Goal: Contribute content

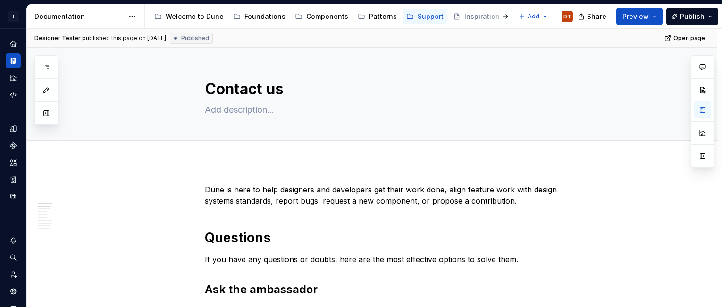
scroll to position [125, 0]
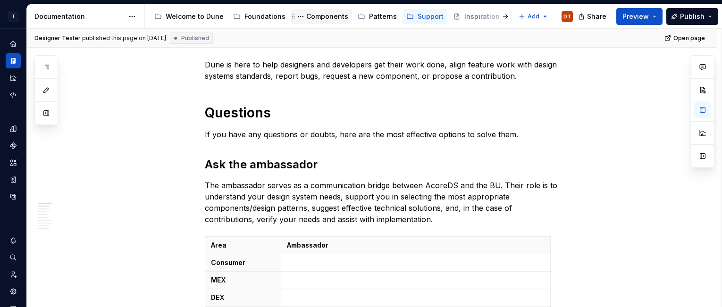
click at [326, 16] on div "Components" at bounding box center [327, 16] width 42 height 9
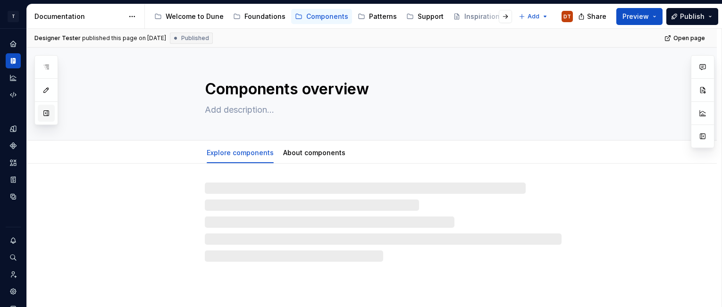
click at [43, 113] on button "button" at bounding box center [46, 113] width 17 height 17
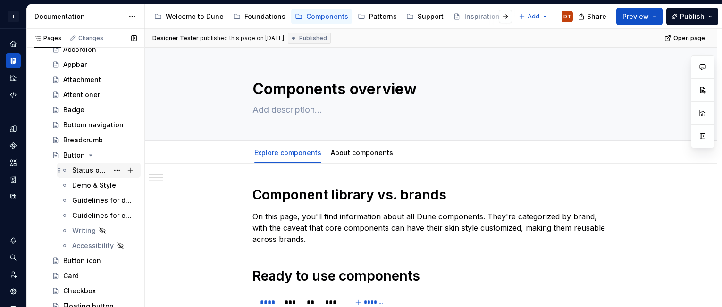
scroll to position [102, 0]
click at [75, 167] on div "Status overview" at bounding box center [90, 169] width 36 height 9
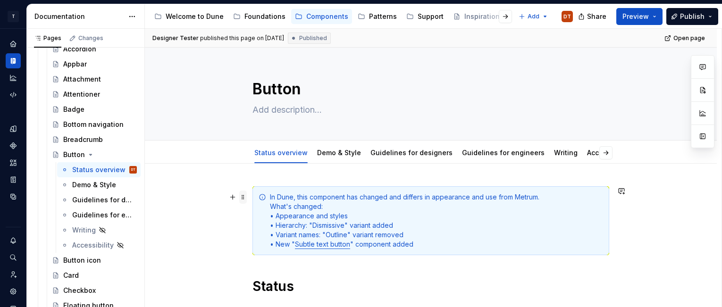
click at [246, 198] on span at bounding box center [243, 197] width 8 height 13
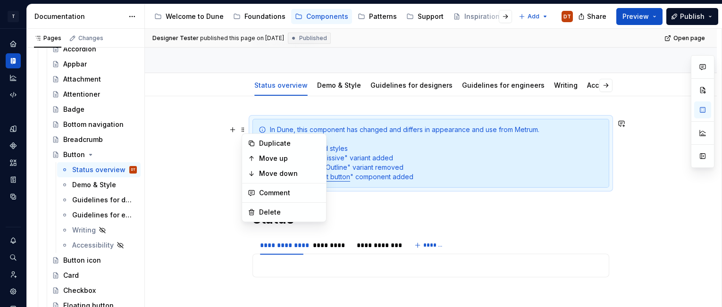
scroll to position [68, 0]
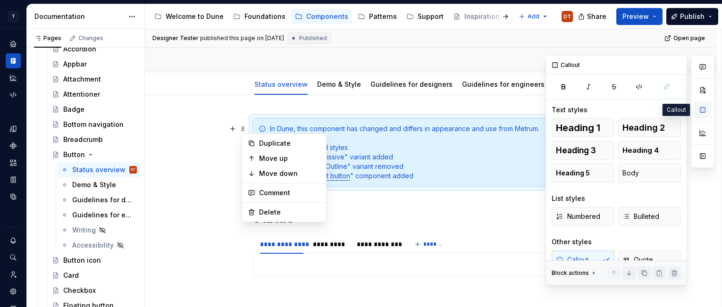
click at [702, 110] on button "button" at bounding box center [702, 109] width 17 height 17
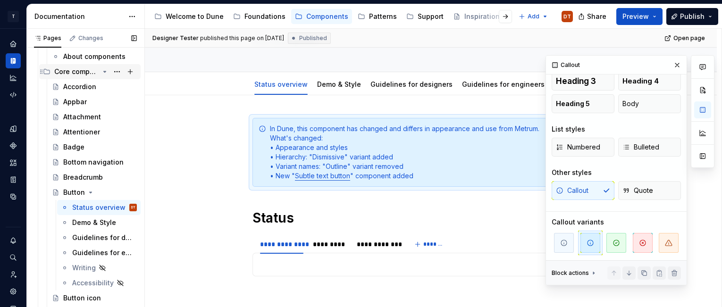
scroll to position [65, 0]
click at [120, 71] on button "Page tree" at bounding box center [116, 71] width 13 height 13
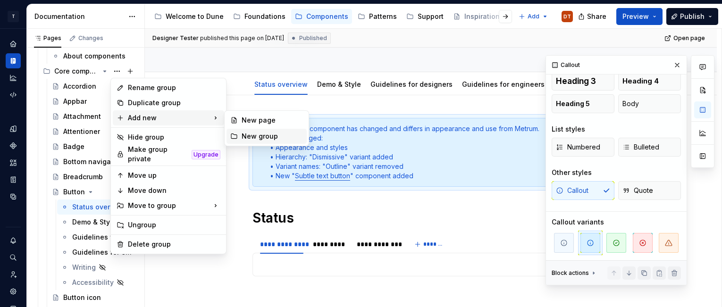
click at [255, 132] on div "New group" at bounding box center [271, 136] width 61 height 9
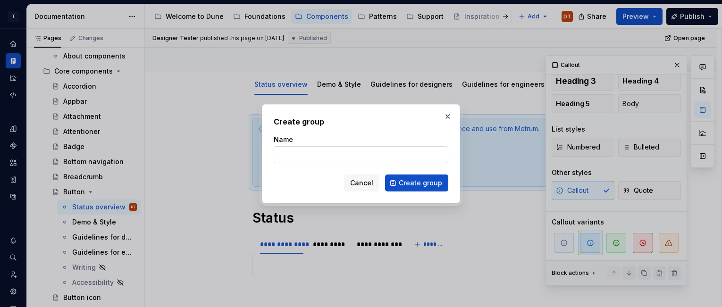
type textarea "*"
type input "Buttons"
click at [415, 183] on span "Create group" at bounding box center [420, 182] width 43 height 9
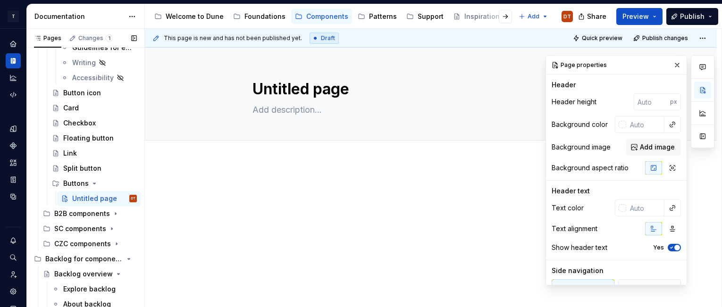
scroll to position [272, 0]
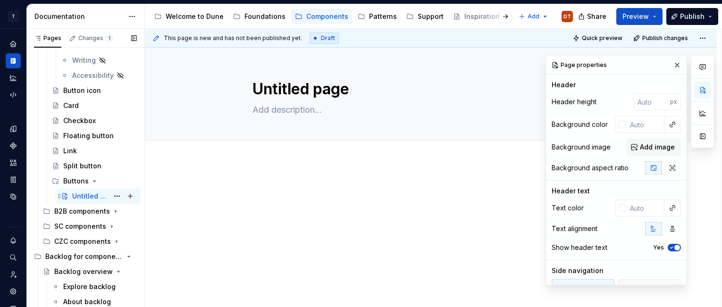
click at [83, 198] on div "Untitled page" at bounding box center [90, 195] width 36 height 9
click at [116, 199] on button "Page tree" at bounding box center [116, 196] width 13 height 13
type textarea "*"
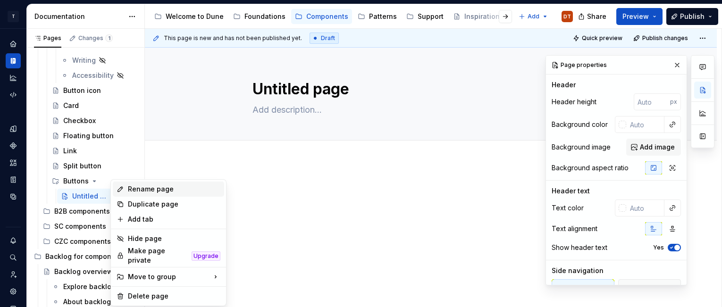
click at [143, 192] on div "Rename page" at bounding box center [174, 188] width 92 height 9
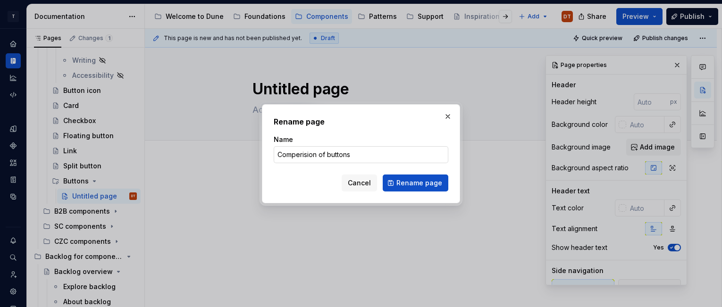
click at [317, 156] on input "Comperision of buttons" at bounding box center [361, 154] width 175 height 17
type input "Comperision of buttons"
type textarea "*"
click at [300, 154] on input "Comperision of buttons" at bounding box center [361, 154] width 175 height 17
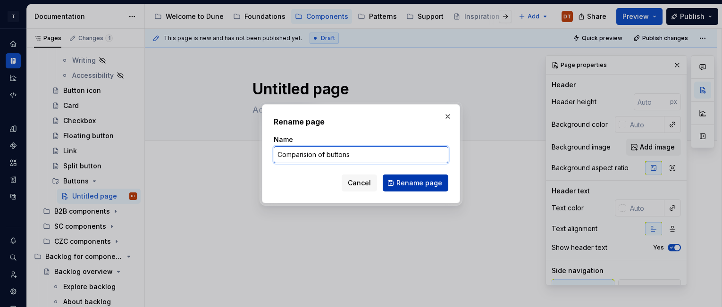
type input "Comparision of buttons"
click at [405, 183] on span "Rename page" at bounding box center [419, 182] width 46 height 9
type textarea "*"
type textarea "Comparision of buttons"
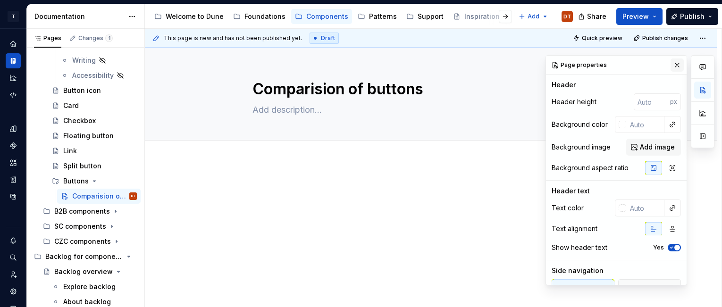
click at [675, 63] on button "button" at bounding box center [676, 64] width 13 height 13
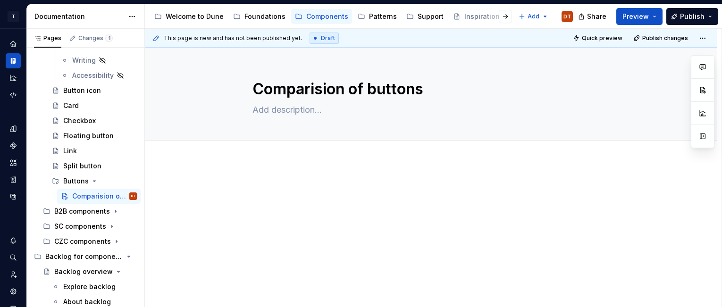
click at [265, 172] on div at bounding box center [431, 242] width 572 height 162
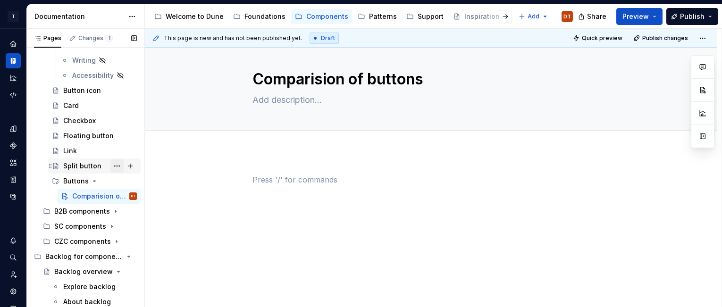
click at [117, 166] on button "Page tree" at bounding box center [116, 165] width 13 height 13
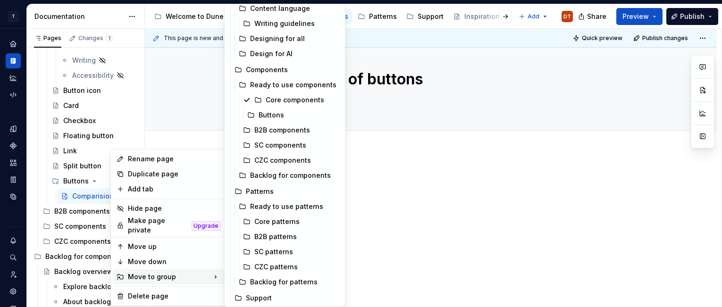
scroll to position [68, 0]
click at [276, 116] on div "Buttons" at bounding box center [298, 113] width 81 height 9
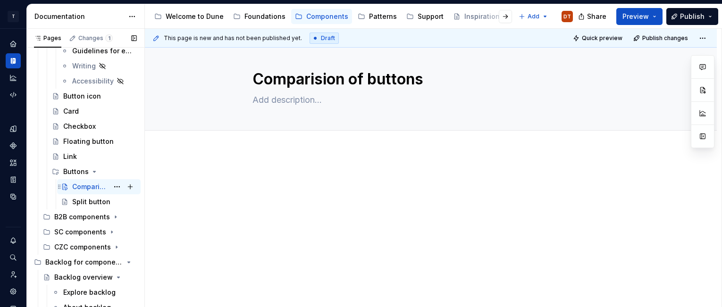
scroll to position [264, 0]
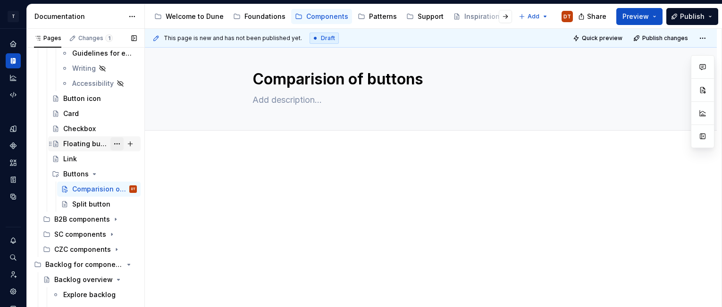
click at [117, 143] on button "Page tree" at bounding box center [116, 143] width 13 height 13
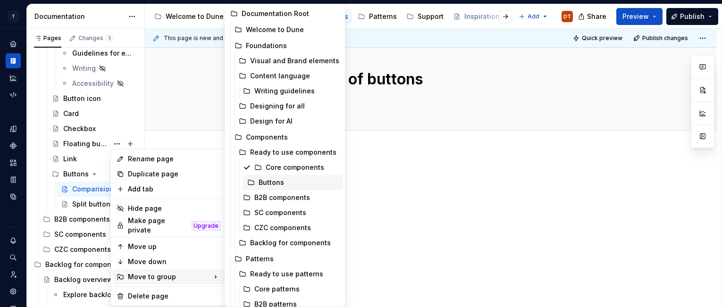
click at [273, 181] on div "Buttons" at bounding box center [298, 182] width 81 height 9
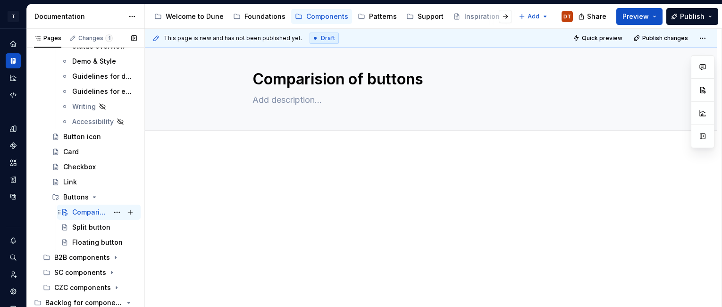
scroll to position [221, 0]
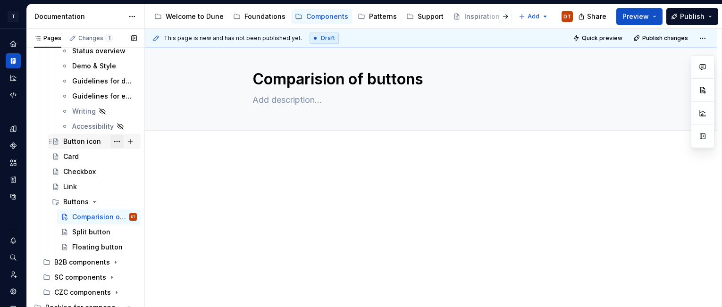
click at [118, 142] on button "Page tree" at bounding box center [116, 141] width 13 height 13
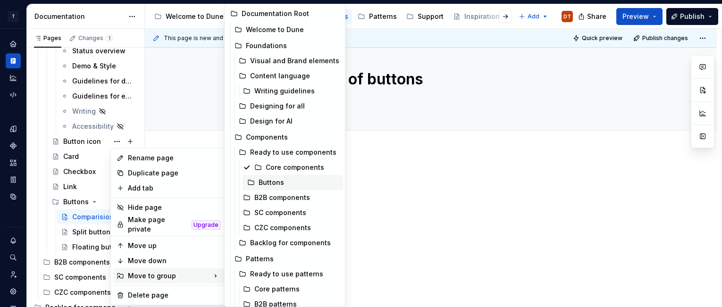
click at [269, 182] on div "Buttons" at bounding box center [298, 182] width 81 height 9
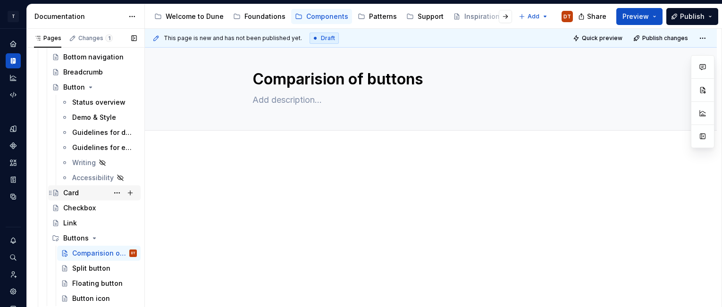
scroll to position [153, 0]
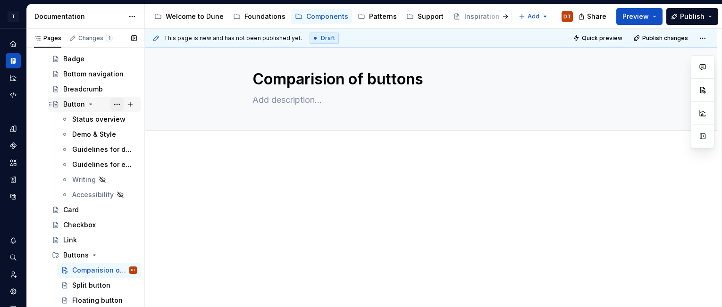
click at [116, 103] on button "Page tree" at bounding box center [116, 104] width 13 height 13
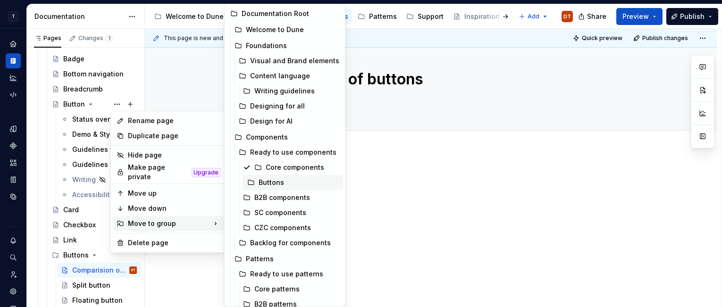
click at [270, 182] on div "Buttons" at bounding box center [298, 182] width 81 height 9
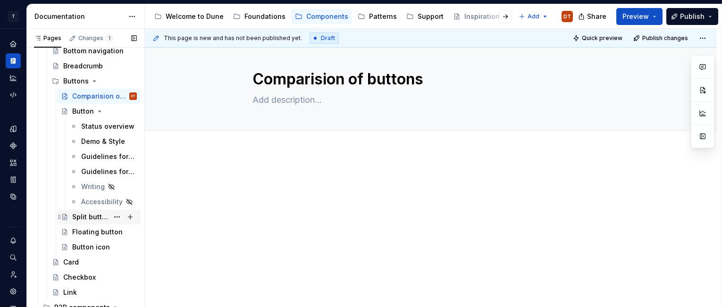
scroll to position [177, 0]
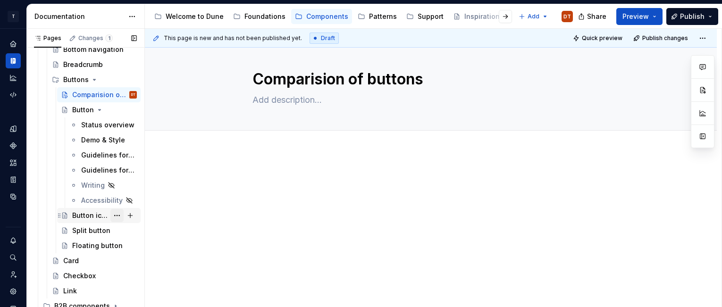
click at [120, 216] on button "Page tree" at bounding box center [116, 215] width 13 height 13
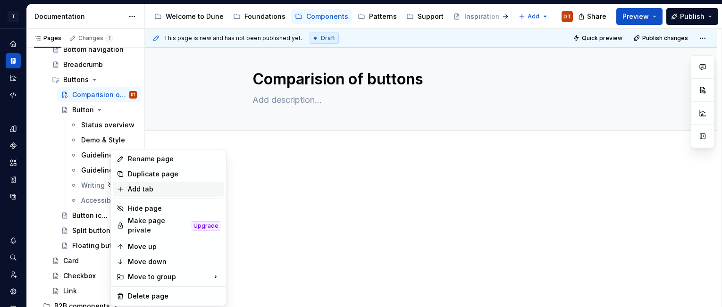
type textarea "*"
click at [149, 159] on div "Rename page" at bounding box center [174, 158] width 92 height 9
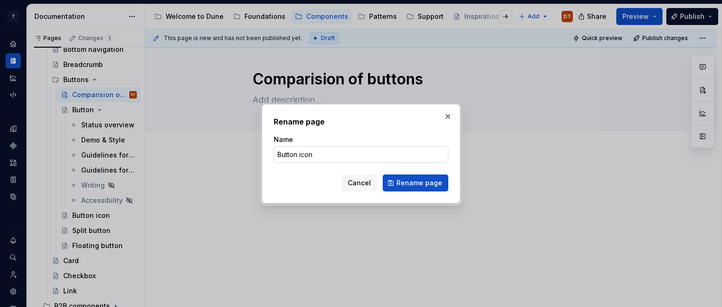
click at [280, 156] on input "Button icon" at bounding box center [361, 154] width 175 height 17
drag, startPoint x: 301, startPoint y: 153, endPoint x: 261, endPoint y: 154, distance: 40.1
click at [262, 154] on div "Rename page Name Button icon Cancel Rename page" at bounding box center [361, 153] width 198 height 99
type input "Icon button"
click at [283, 181] on div "Cancel Rename page" at bounding box center [361, 183] width 175 height 17
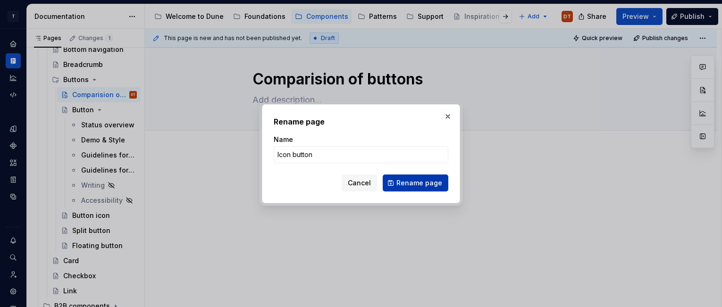
click at [433, 183] on span "Rename page" at bounding box center [419, 182] width 46 height 9
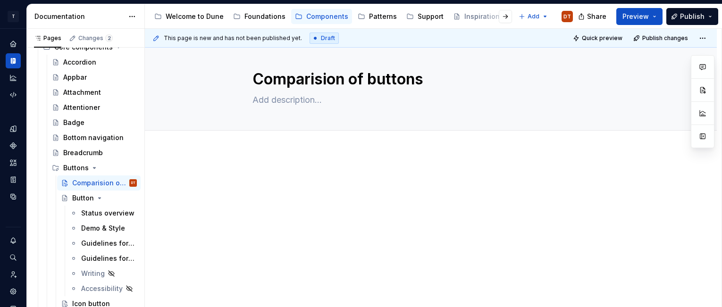
scroll to position [83, 0]
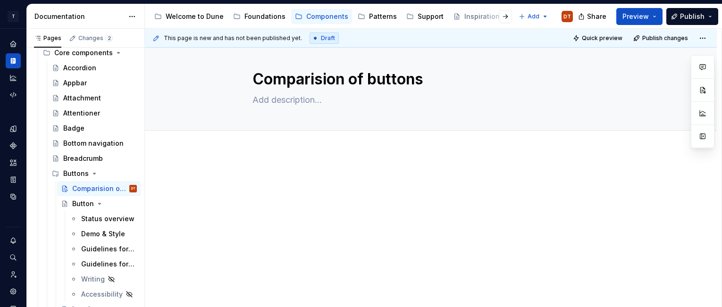
click at [321, 202] on div at bounding box center [430, 192] width 357 height 36
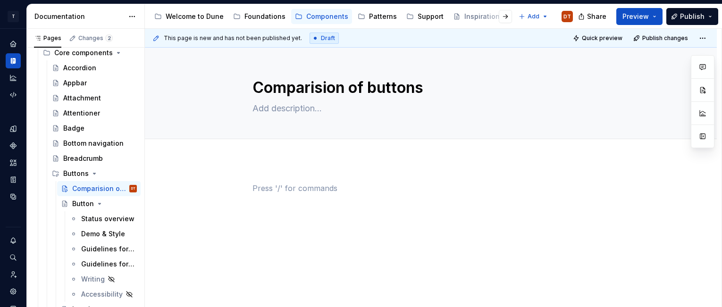
scroll to position [0, 0]
click at [88, 217] on div "Status overview" at bounding box center [94, 218] width 27 height 9
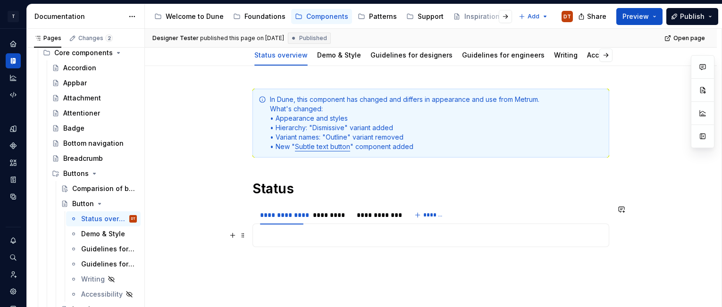
scroll to position [76, 0]
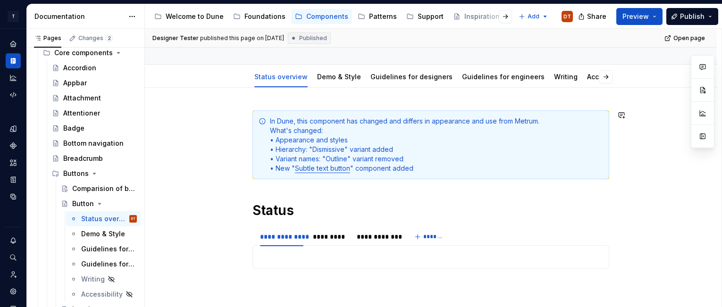
type textarea "*"
click at [291, 96] on div "**********" at bounding box center [431, 234] width 572 height 292
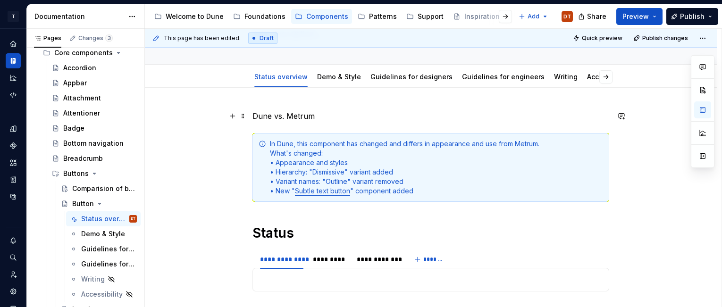
click at [316, 117] on p "Dune vs. Metrum" at bounding box center [430, 115] width 357 height 11
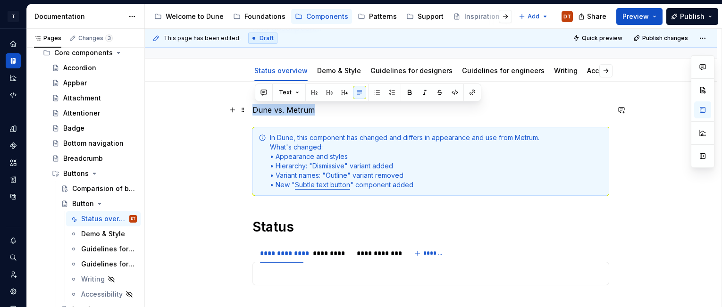
drag, startPoint x: 316, startPoint y: 109, endPoint x: 254, endPoint y: 111, distance: 61.8
click at [254, 111] on p "Dune vs. Metrum" at bounding box center [430, 109] width 357 height 11
click at [290, 91] on span "Text" at bounding box center [285, 93] width 13 height 8
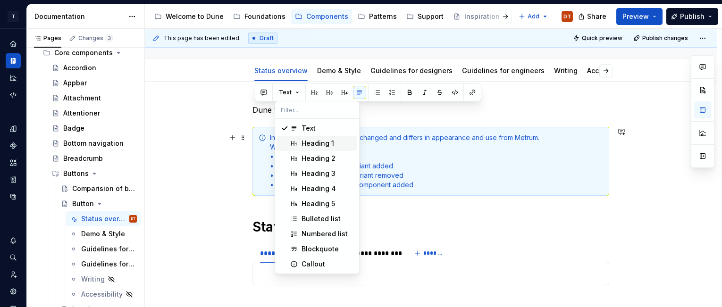
click at [312, 141] on div "Heading 1" at bounding box center [317, 143] width 33 height 9
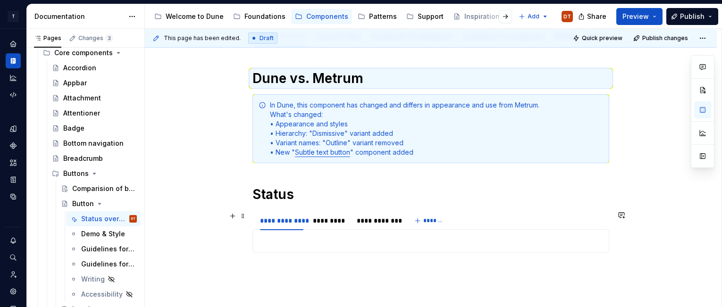
scroll to position [122, 0]
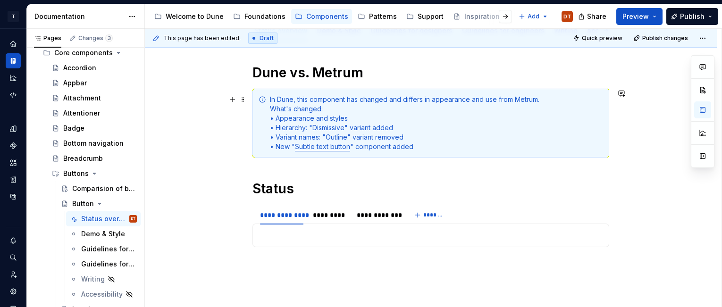
click at [273, 108] on div "In Dune, this component has changed and differs in appearance and use from Metr…" at bounding box center [436, 123] width 333 height 57
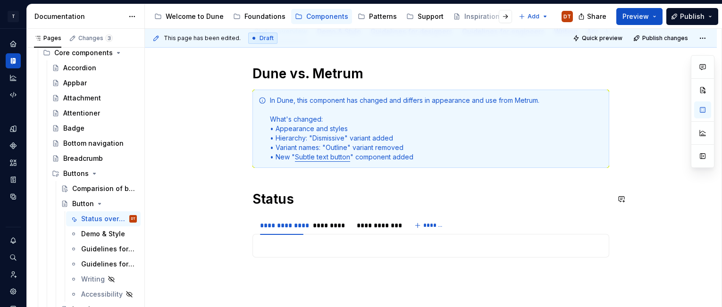
scroll to position [121, 0]
click at [348, 129] on div "In Dune, this component has changed and differs in appearance and use from Metr…" at bounding box center [436, 129] width 333 height 66
click at [383, 188] on div "**********" at bounding box center [430, 166] width 357 height 200
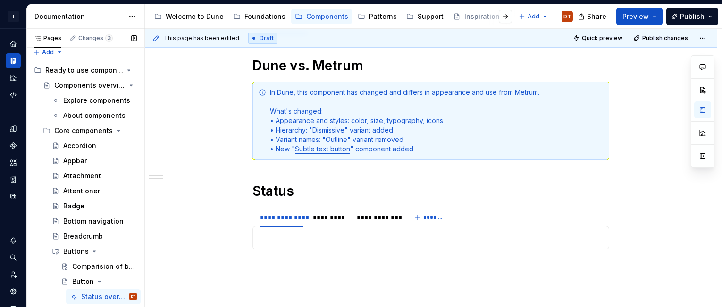
scroll to position [4, 0]
click at [315, 150] on link "Subtle text button" at bounding box center [322, 149] width 55 height 8
click at [320, 134] on button "button" at bounding box center [318, 132] width 13 height 13
click at [343, 177] on div "**********" at bounding box center [430, 157] width 357 height 200
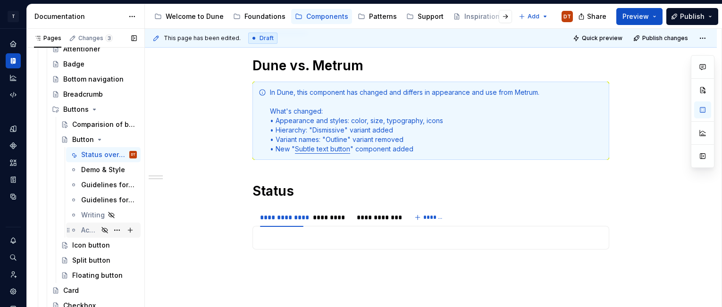
scroll to position [148, 0]
click at [117, 138] on button "Page tree" at bounding box center [116, 139] width 13 height 13
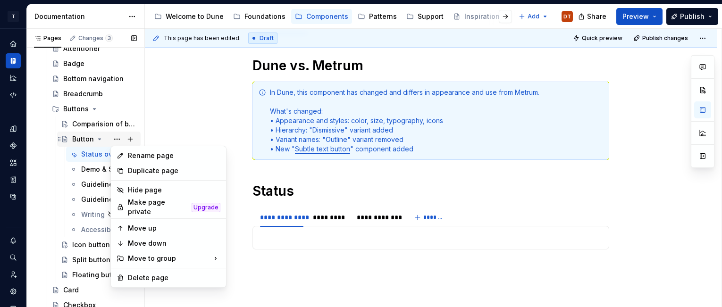
click at [80, 138] on div "Pages Changes 3 Add Accessibility guide for tree Page tree. Navigate the tree w…" at bounding box center [85, 170] width 118 height 283
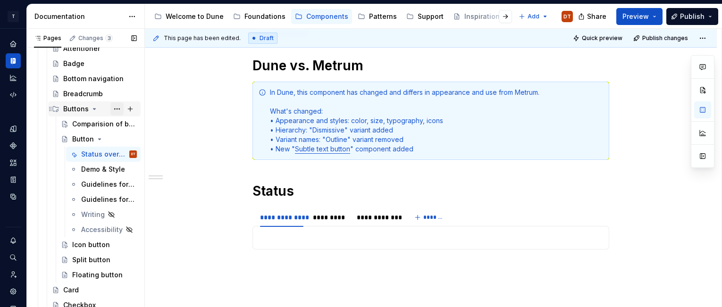
click at [117, 108] on button "Page tree" at bounding box center [116, 108] width 13 height 13
type textarea "*"
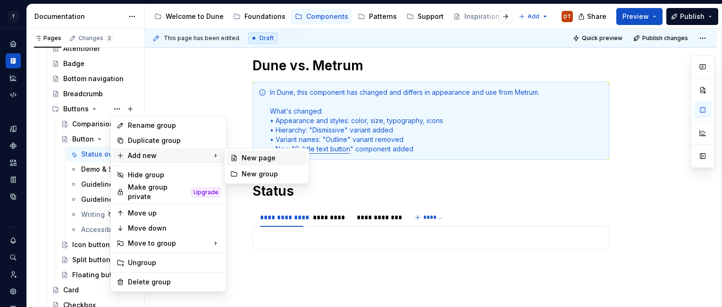
click at [257, 159] on div "New page" at bounding box center [271, 157] width 61 height 9
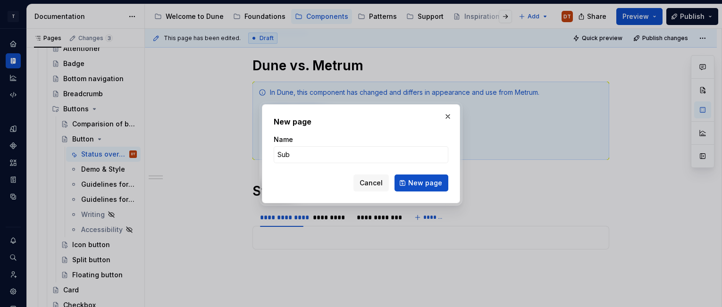
type input "Sublte text button"
click at [413, 182] on span "New page" at bounding box center [425, 182] width 34 height 9
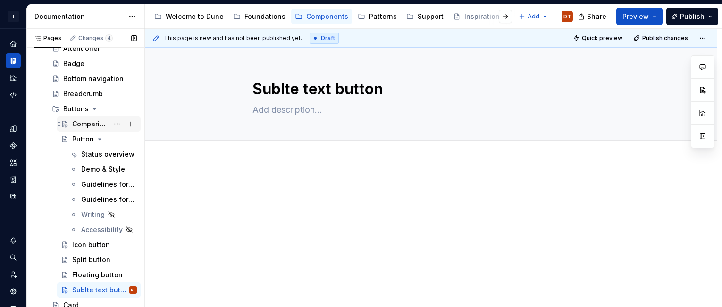
click at [81, 122] on div "Comparision of buttons" at bounding box center [90, 123] width 36 height 9
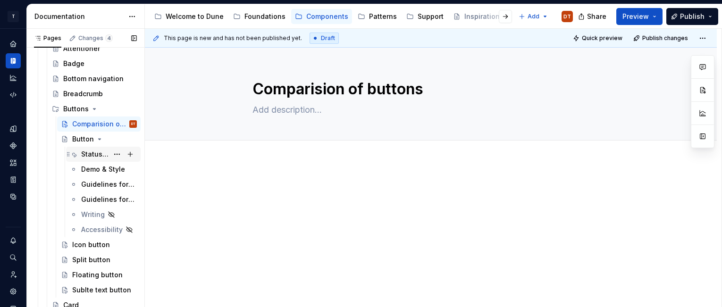
click at [90, 155] on div "Status overview" at bounding box center [94, 154] width 27 height 9
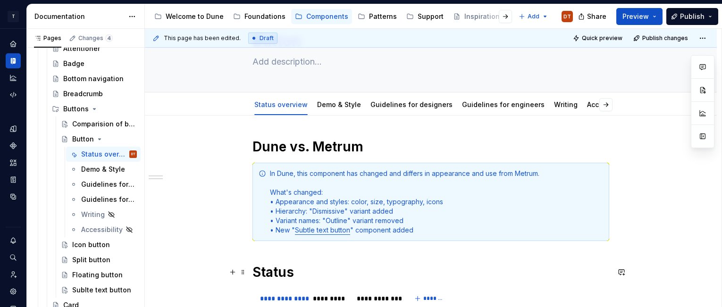
scroll to position [60, 0]
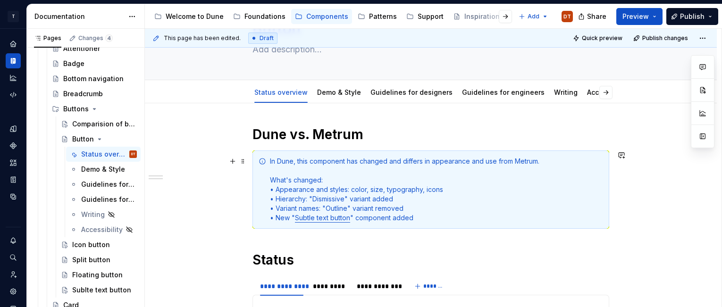
click at [319, 219] on link "Subtle text button" at bounding box center [322, 218] width 55 height 8
click at [341, 202] on button "button" at bounding box center [339, 201] width 13 height 13
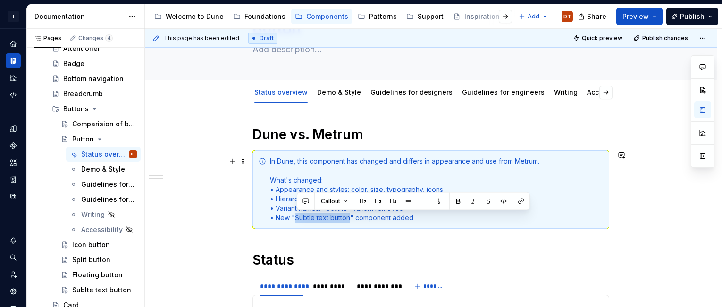
drag, startPoint x: 297, startPoint y: 217, endPoint x: 352, endPoint y: 216, distance: 54.7
click at [350, 216] on div "In Dune, this component has changed and differs in appearance and use from Metr…" at bounding box center [436, 190] width 333 height 66
type textarea "*"
click at [519, 201] on button "button" at bounding box center [520, 201] width 13 height 13
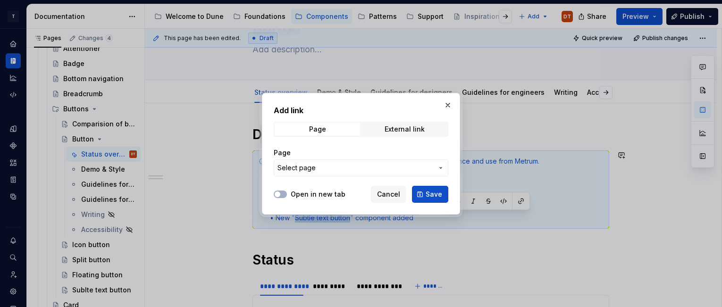
click at [443, 168] on icon "button" at bounding box center [441, 168] width 8 height 8
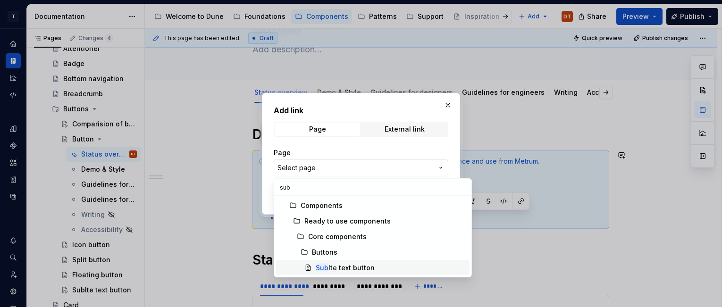
type input "sub"
click at [353, 266] on div "Sub lte text button" at bounding box center [345, 267] width 59 height 9
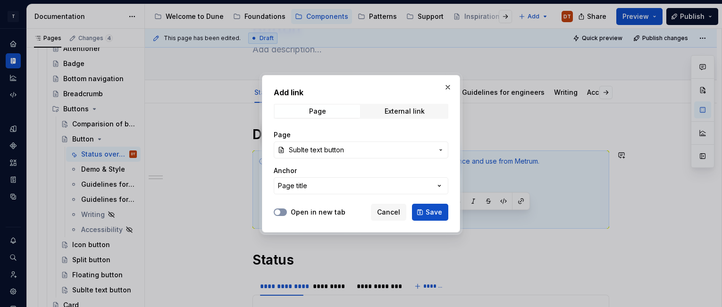
click at [280, 211] on icon "button" at bounding box center [278, 212] width 8 height 6
click at [428, 211] on span "Save" at bounding box center [433, 212] width 17 height 9
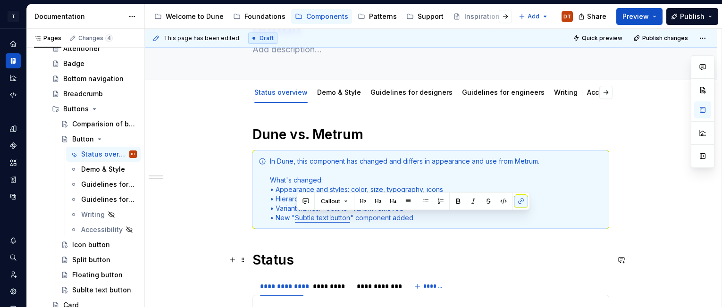
click at [436, 252] on h1 "Status" at bounding box center [430, 259] width 357 height 17
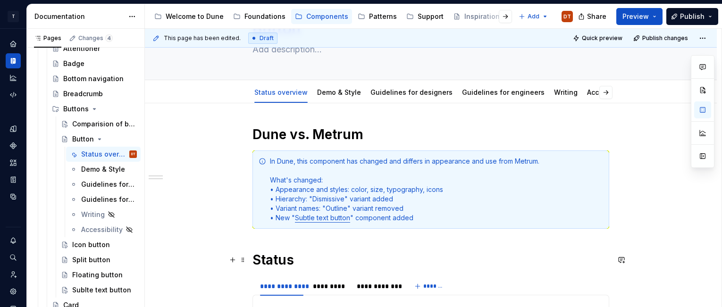
click at [333, 252] on h1 "Status" at bounding box center [430, 259] width 357 height 17
click at [264, 118] on div "**********" at bounding box center [431, 266] width 572 height 326
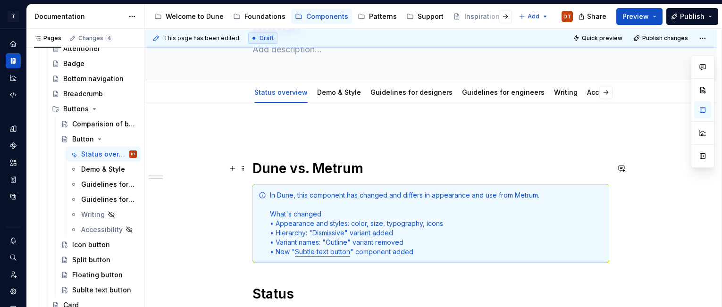
click at [255, 167] on h1 "Dune vs. Metrum" at bounding box center [430, 168] width 357 height 17
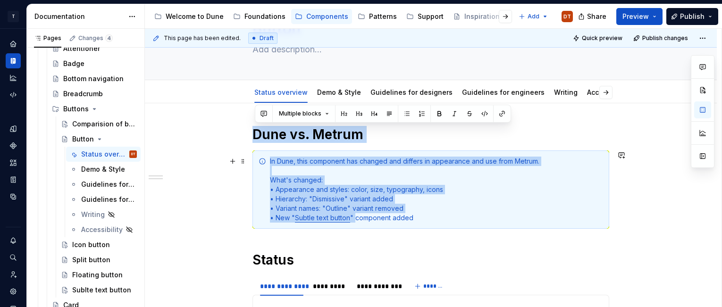
drag, startPoint x: 256, startPoint y: 132, endPoint x: 356, endPoint y: 214, distance: 129.4
click at [356, 214] on div "**********" at bounding box center [430, 226] width 357 height 200
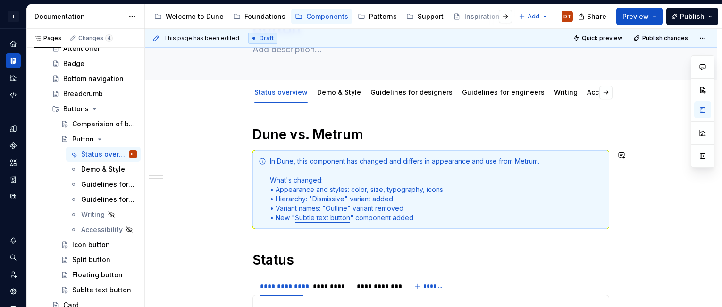
click at [312, 243] on div "**********" at bounding box center [430, 226] width 357 height 200
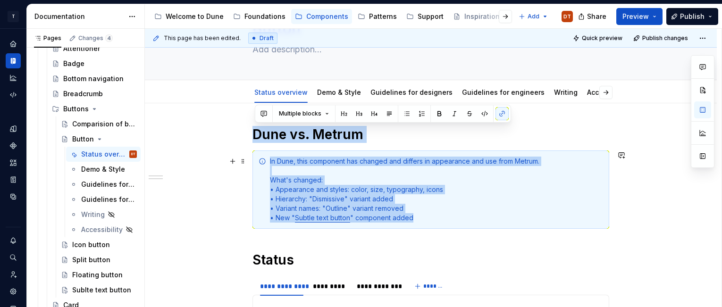
drag, startPoint x: 254, startPoint y: 134, endPoint x: 468, endPoint y: 228, distance: 233.6
click at [468, 228] on div "**********" at bounding box center [430, 226] width 357 height 200
copy div "Dune vs. Metrum In Dune, this component has changed and differs in appearance a…"
click at [328, 91] on link "Demo & Style" at bounding box center [339, 92] width 44 height 8
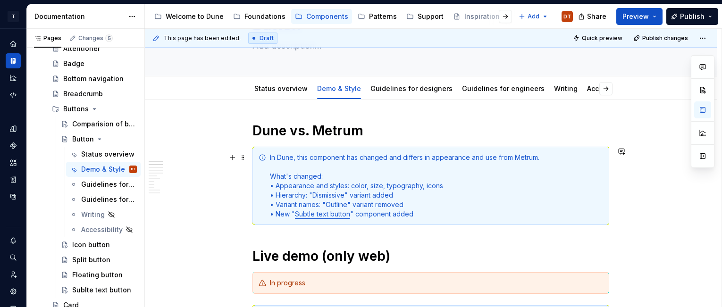
scroll to position [65, 0]
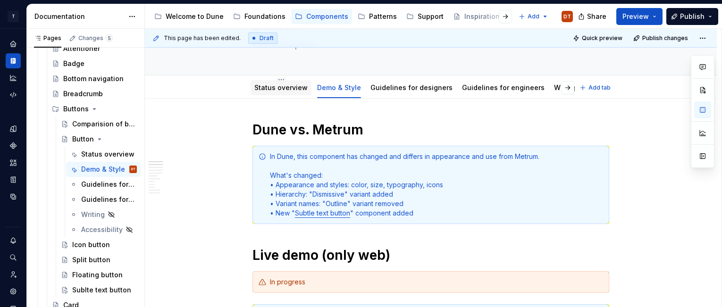
click at [287, 90] on link "Status overview" at bounding box center [280, 87] width 53 height 8
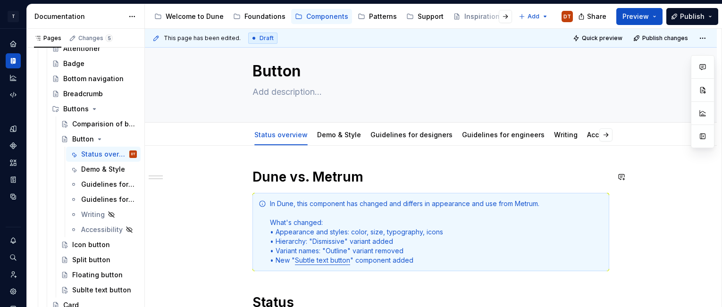
scroll to position [21, 0]
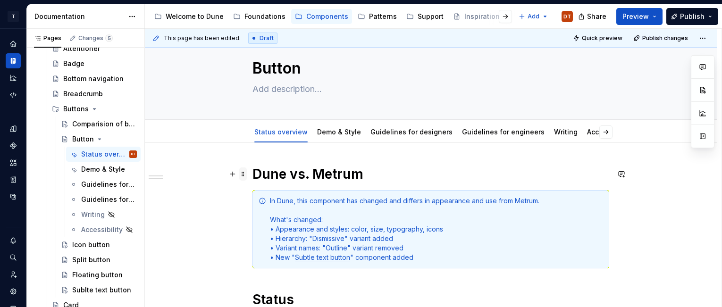
click at [246, 175] on span at bounding box center [243, 173] width 8 height 13
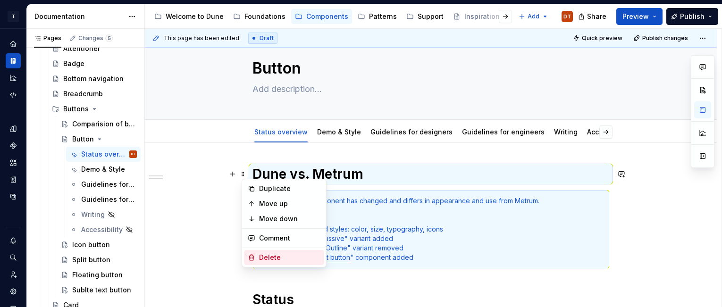
click at [267, 258] on div "Delete" at bounding box center [289, 257] width 61 height 9
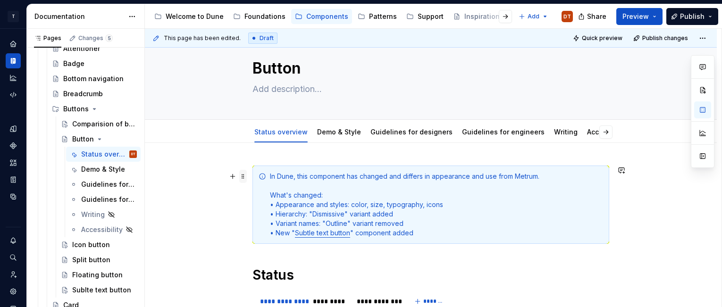
click at [243, 177] on span at bounding box center [243, 176] width 8 height 13
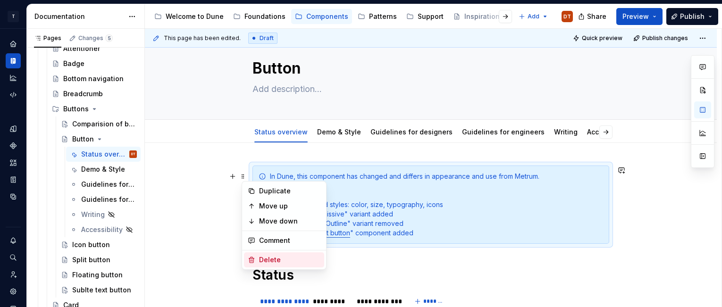
click at [264, 257] on div "Delete" at bounding box center [289, 259] width 61 height 9
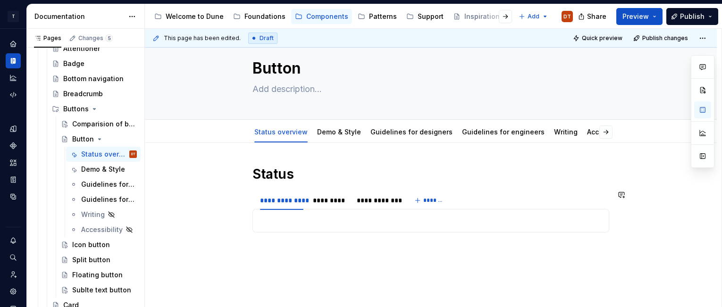
scroll to position [36, 0]
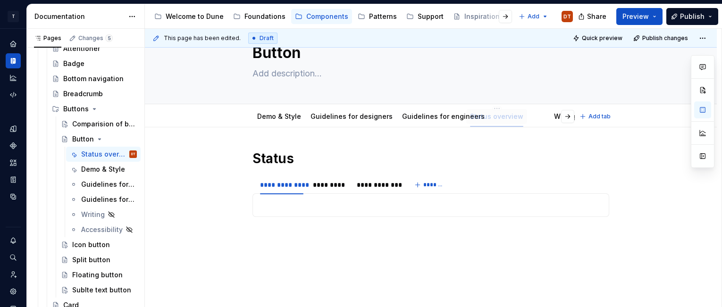
drag, startPoint x: 280, startPoint y: 116, endPoint x: 495, endPoint y: 115, distance: 215.6
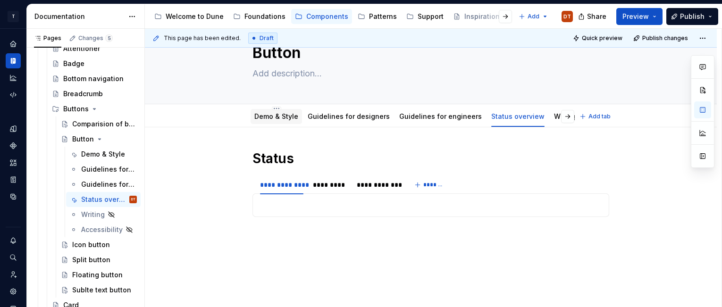
click at [270, 118] on link "Demo & Style" at bounding box center [276, 116] width 44 height 8
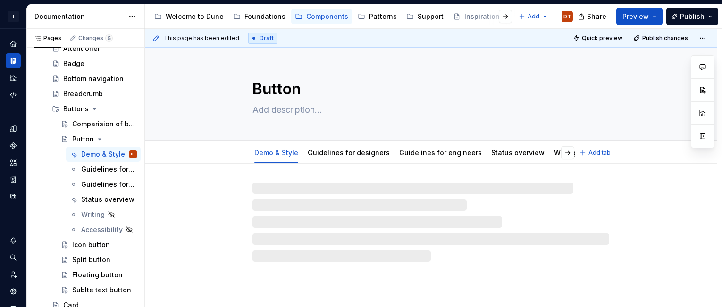
type textarea "*"
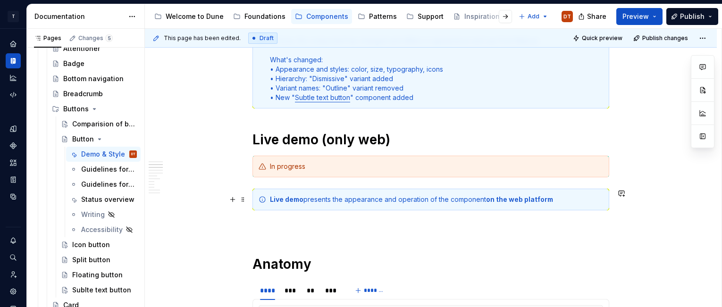
scroll to position [188, 0]
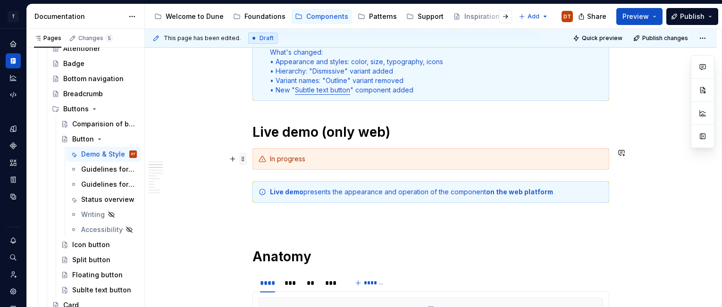
click at [246, 158] on span at bounding box center [243, 158] width 8 height 13
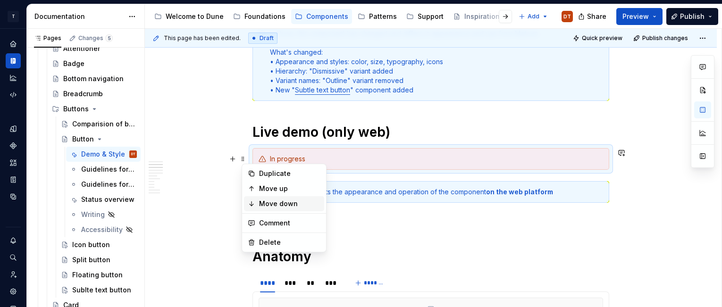
click at [271, 204] on div "Move down" at bounding box center [289, 203] width 61 height 9
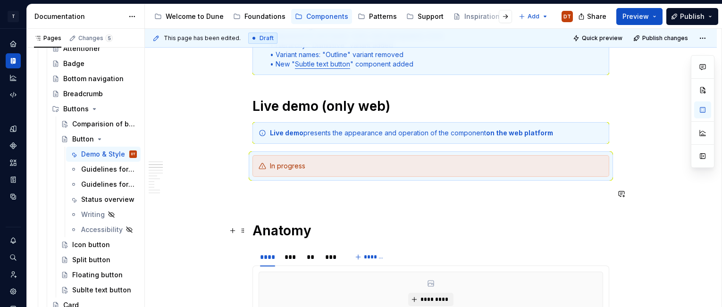
scroll to position [228, 0]
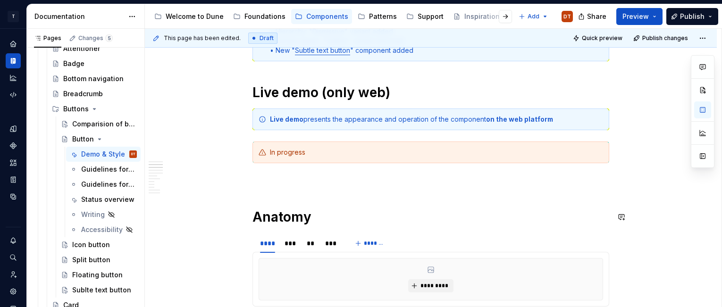
click at [307, 153] on div "In progress" at bounding box center [436, 152] width 333 height 9
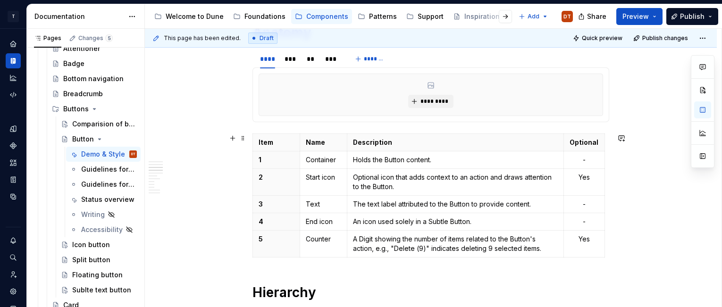
scroll to position [429, 0]
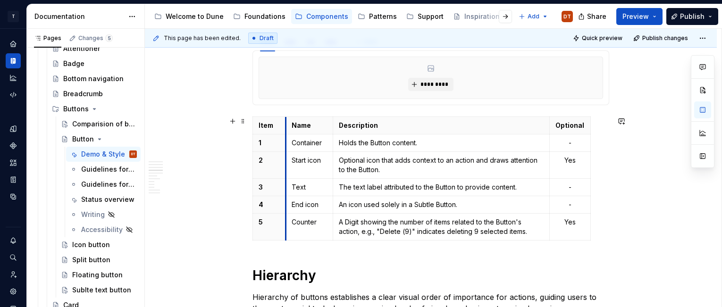
drag, startPoint x: 303, startPoint y: 167, endPoint x: 291, endPoint y: 169, distance: 12.3
click at [289, 169] on td "Start icon" at bounding box center [308, 165] width 47 height 27
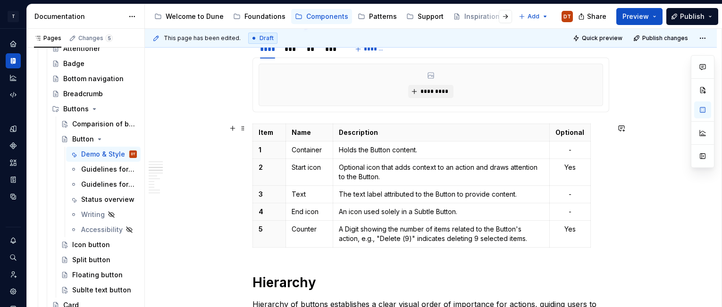
scroll to position [421, 0]
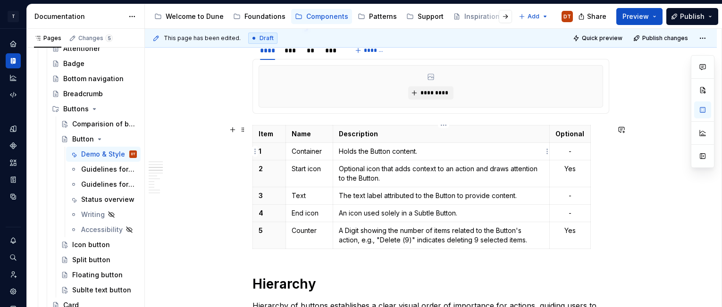
click at [425, 152] on p "Holds the Button content." at bounding box center [441, 151] width 205 height 9
click at [385, 179] on p "Optional icon that adds context to an action and draws attention to the Button." at bounding box center [441, 173] width 205 height 19
click at [519, 196] on p "The text label attributed to the Button to provide content." at bounding box center [441, 195] width 205 height 9
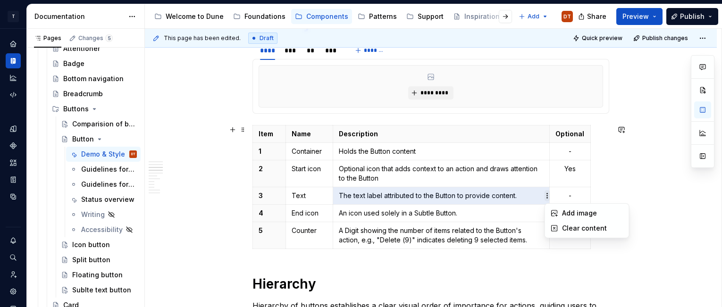
click at [547, 195] on html "T NDS DT Dataset Metrum Documentation Accessibility guide for tree Page tree. N…" at bounding box center [361, 153] width 722 height 307
click at [510, 193] on html "T NDS DT Dataset Metrum Documentation Accessibility guide for tree Page tree. N…" at bounding box center [361, 153] width 722 height 307
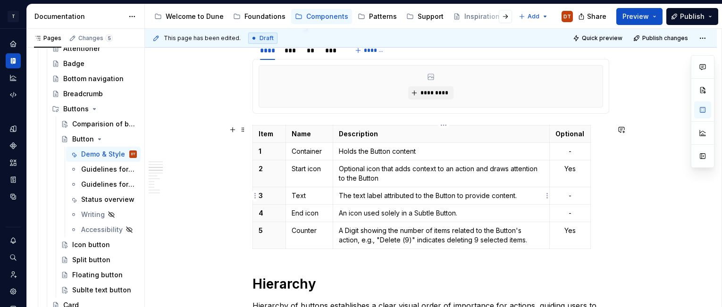
drag, startPoint x: 516, startPoint y: 195, endPoint x: 530, endPoint y: 191, distance: 13.9
click at [516, 195] on p "The text label attributed to the Button to provide content." at bounding box center [441, 195] width 205 height 9
click at [465, 212] on p "An icon used solely in a Subtle Button." at bounding box center [441, 212] width 205 height 9
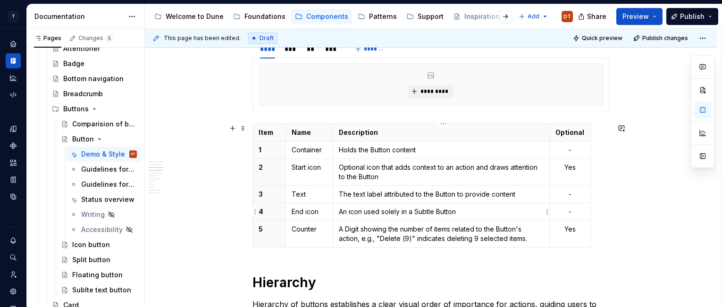
drag, startPoint x: 420, startPoint y: 214, endPoint x: 426, endPoint y: 213, distance: 6.2
click at [420, 214] on p "An icon used solely in a Subtle Button" at bounding box center [441, 211] width 205 height 9
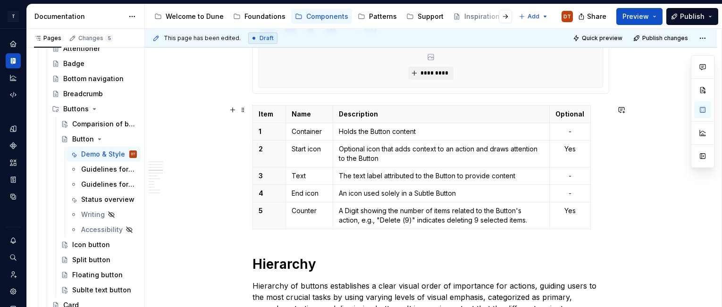
scroll to position [444, 0]
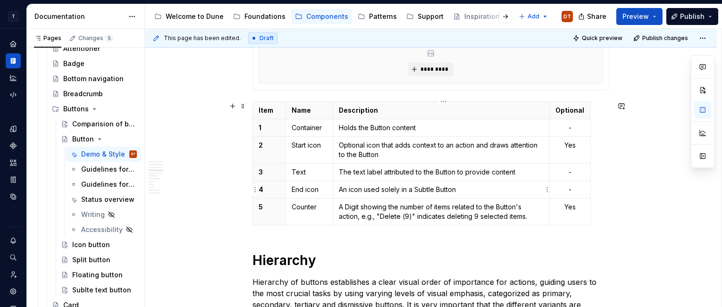
click at [382, 188] on p "An icon used solely in a Subtle Button" at bounding box center [441, 189] width 205 height 9
click at [270, 205] on p "5" at bounding box center [268, 206] width 21 height 9
click at [267, 206] on p "5" at bounding box center [268, 206] width 21 height 9
click at [255, 190] on html "T NDS DT Dataset Metrum Documentation Accessibility guide for tree Page tree. N…" at bounding box center [361, 153] width 722 height 307
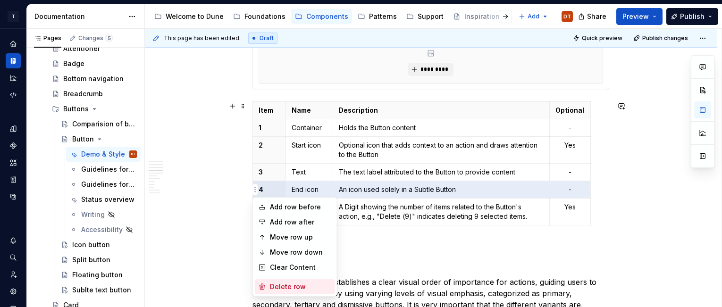
click at [275, 287] on div "Delete row" at bounding box center [300, 286] width 61 height 9
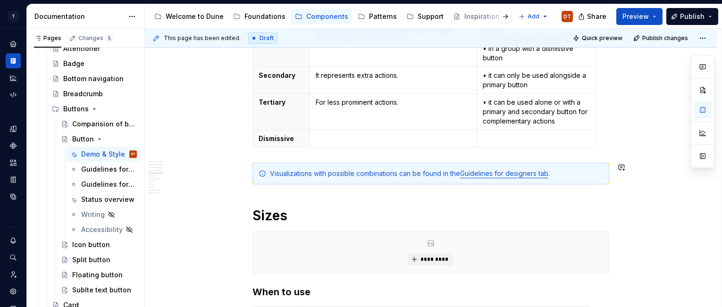
scroll to position [833, 0]
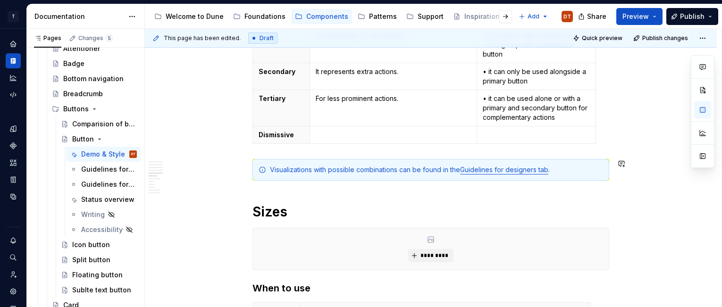
click at [424, 198] on div "Dune vs. Metrum In Dune, this component has changed and differs in appearance a…" at bounding box center [430, 136] width 357 height 1567
click at [500, 173] on link "Guidelines for designers tab" at bounding box center [504, 170] width 88 height 8
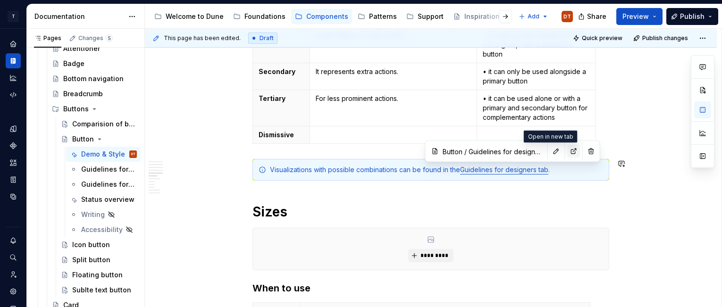
click at [567, 149] on button "button" at bounding box center [573, 151] width 13 height 13
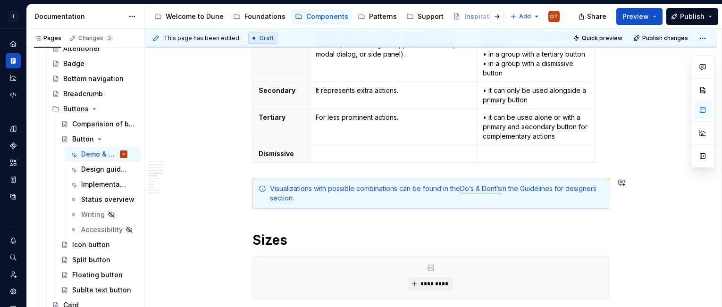
type textarea "*"
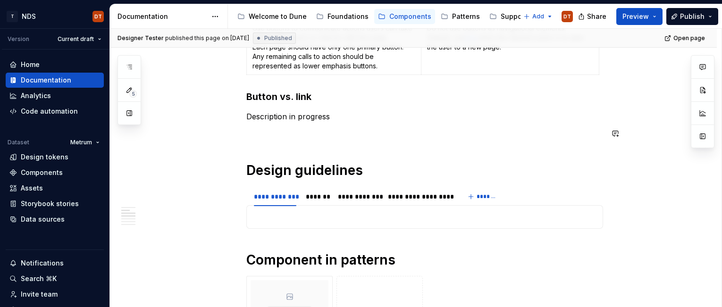
scroll to position [277, 0]
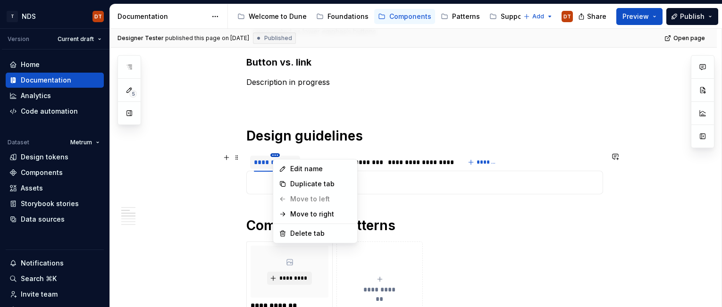
click at [275, 155] on html "T NDS DT Version Current draft Home Documentation Analytics Code automation Dat…" at bounding box center [361, 153] width 722 height 307
click at [381, 140] on html "T NDS DT Version Current draft Home Documentation Analytics Code automation Dat…" at bounding box center [361, 153] width 722 height 307
type textarea "*"
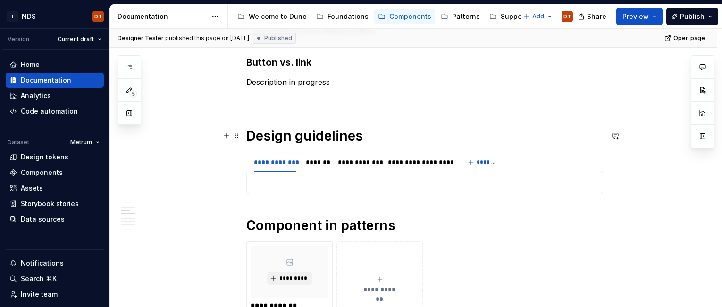
click at [375, 138] on h1 "Design guidelines" at bounding box center [424, 135] width 357 height 17
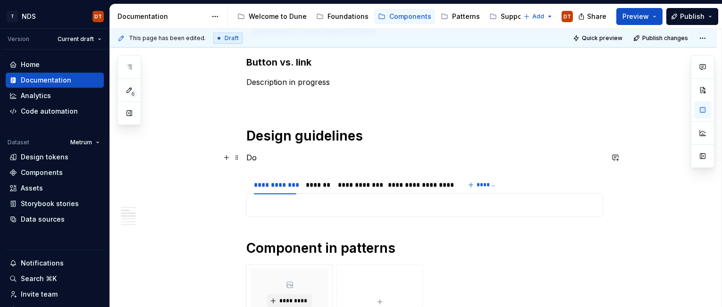
click at [266, 159] on p "Do" at bounding box center [424, 157] width 357 height 11
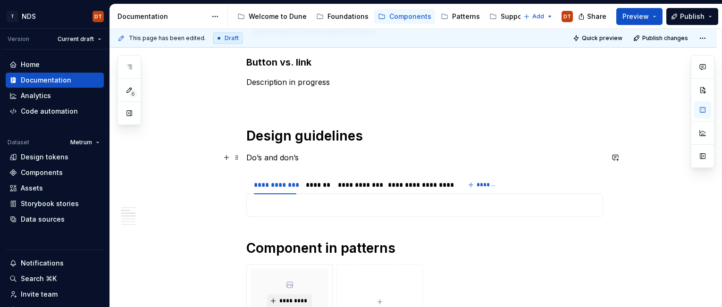
click at [304, 159] on p "Do’s and don’s" at bounding box center [424, 157] width 357 height 11
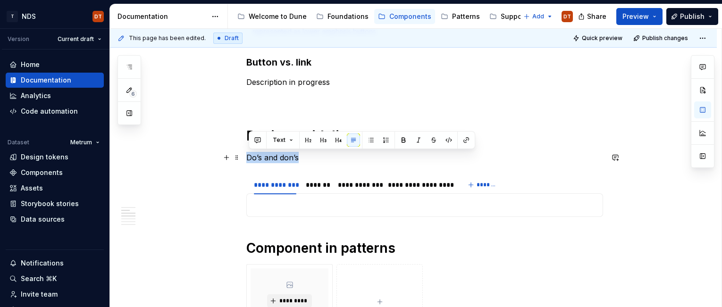
drag, startPoint x: 305, startPoint y: 155, endPoint x: 250, endPoint y: 157, distance: 55.2
click at [250, 157] on p "Do’s and don’s" at bounding box center [424, 157] width 357 height 11
click at [322, 143] on button "button" at bounding box center [322, 139] width 13 height 13
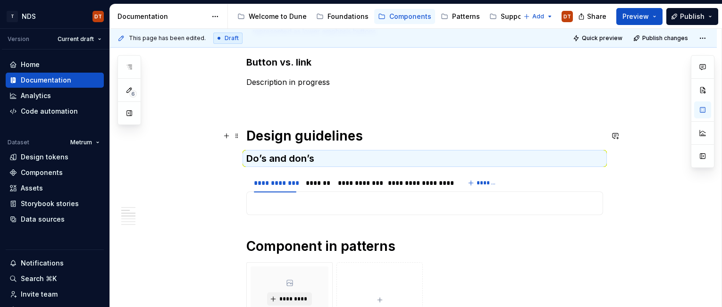
click at [375, 135] on h1 "Design guidelines" at bounding box center [424, 135] width 357 height 17
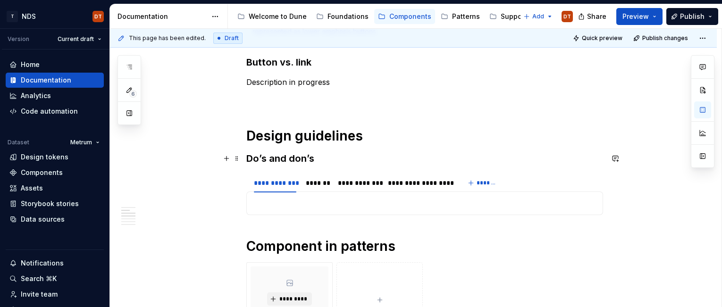
scroll to position [284, 0]
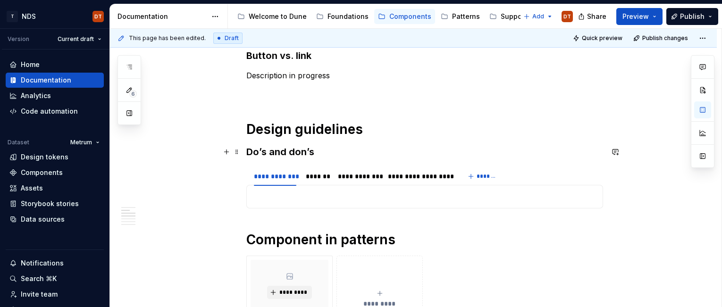
click at [306, 156] on h3 "Do’s and don’s" at bounding box center [424, 151] width 357 height 13
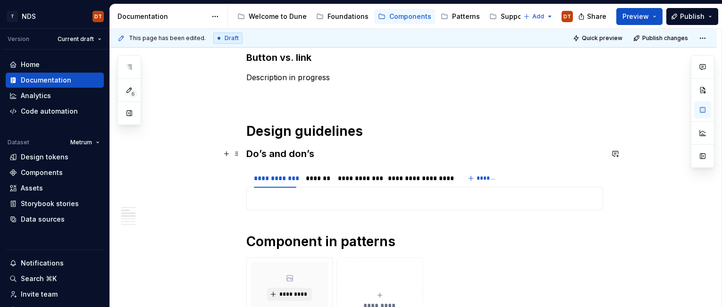
click at [280, 155] on h3 "Do’s and don’s" at bounding box center [424, 153] width 357 height 13
click at [297, 150] on h3 "Do’s and don’s" at bounding box center [424, 153] width 357 height 13
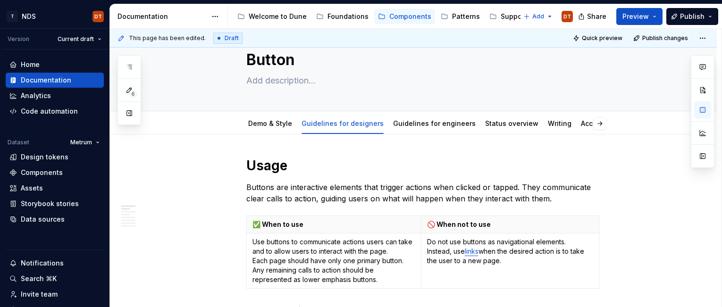
scroll to position [26, 0]
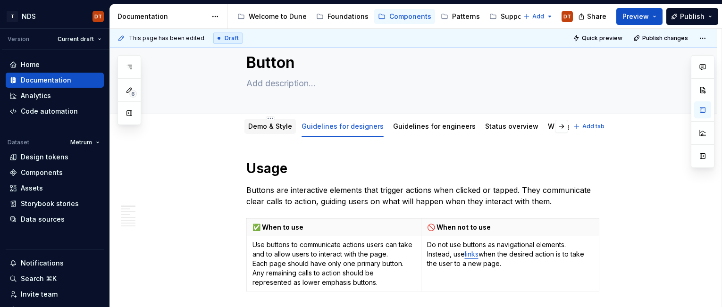
click at [265, 129] on link "Demo & Style" at bounding box center [270, 126] width 44 height 8
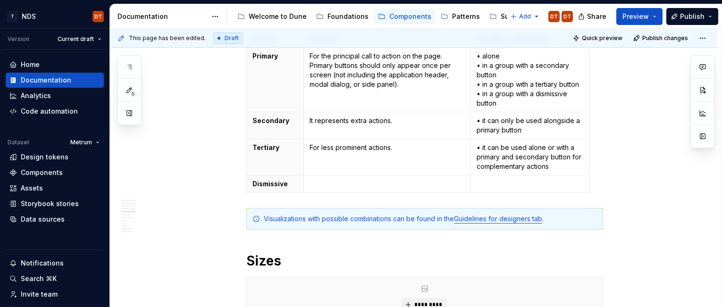
scroll to position [791, 0]
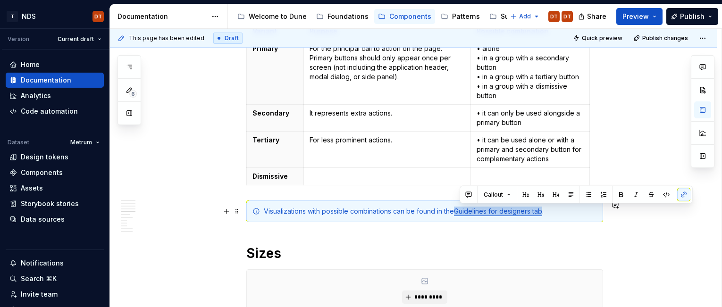
drag, startPoint x: 460, startPoint y: 212, endPoint x: 546, endPoint y: 210, distance: 85.9
click at [542, 210] on link "Guidelines for designers tab" at bounding box center [498, 211] width 88 height 8
click at [682, 194] on button "button" at bounding box center [683, 194] width 13 height 13
click at [520, 222] on div "Dune vs. Metrum In Dune, this component has changed and differs in appearance a…" at bounding box center [424, 178] width 357 height 1567
drag, startPoint x: 461, startPoint y: 212, endPoint x: 534, endPoint y: 213, distance: 73.6
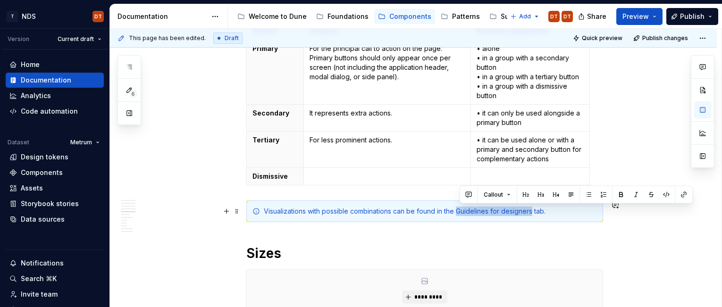
click at [534, 213] on div "Visualizations with possible combinations can be found in the Guidelines for de…" at bounding box center [430, 211] width 333 height 9
click at [683, 195] on button "button" at bounding box center [683, 194] width 13 height 13
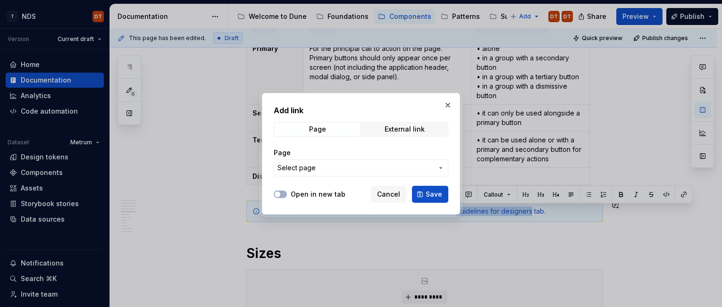
drag, startPoint x: 445, startPoint y: 105, endPoint x: 445, endPoint y: 120, distance: 15.6
click at [445, 105] on button "button" at bounding box center [447, 105] width 13 height 13
type textarea "*"
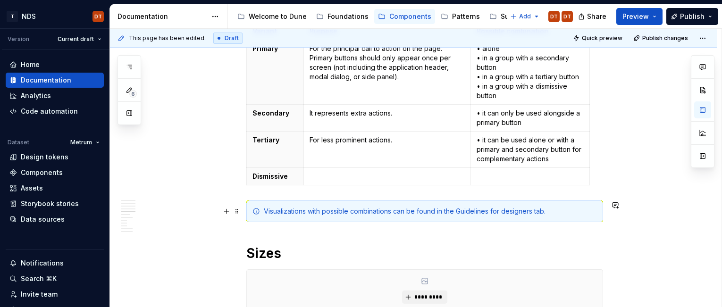
click at [418, 213] on div "Visualizations with possible combinations can be found in the Guidelines for de…" at bounding box center [430, 211] width 333 height 9
click at [440, 212] on div "Visualizations with possible combinations can be found in the Guidelines for de…" at bounding box center [430, 211] width 333 height 9
drag, startPoint x: 387, startPoint y: 212, endPoint x: 382, endPoint y: 212, distance: 5.2
click at [387, 212] on div "Visualizations with possible combinations can be found in the Guidelines for de…" at bounding box center [430, 211] width 333 height 9
drag, startPoint x: 369, startPoint y: 212, endPoint x: 385, endPoint y: 212, distance: 15.6
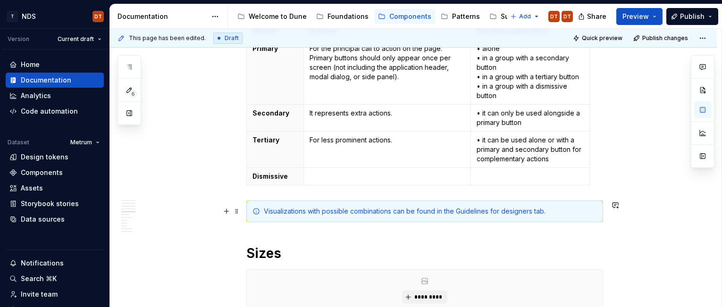
click at [369, 212] on div "Visualizations with possible combinations can be found in the Guidelines for de…" at bounding box center [430, 211] width 333 height 9
drag, startPoint x: 385, startPoint y: 212, endPoint x: 405, endPoint y: 212, distance: 20.3
click at [385, 212] on div "Visualizations with possible combinations can be found in the Guidelines for de…" at bounding box center [430, 211] width 333 height 9
click at [408, 212] on div "Visualizations with possible combinations can be found in the Guidelines for de…" at bounding box center [430, 211] width 333 height 9
click at [440, 212] on div "Visualizations with possible combinations can be found in the Guidelines for de…" at bounding box center [430, 211] width 333 height 9
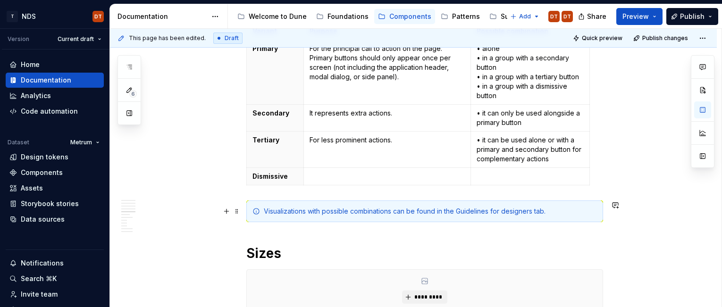
click at [444, 212] on div "Visualizations with possible combinations can be found in the Guidelines for de…" at bounding box center [430, 211] width 333 height 9
click at [454, 213] on div "Visualizations with possible combinations can be found in the Guidelines for de…" at bounding box center [430, 211] width 333 height 9
click at [459, 212] on div "Visualizations with possible combinations can be found in the Guidelines for de…" at bounding box center [430, 211] width 333 height 9
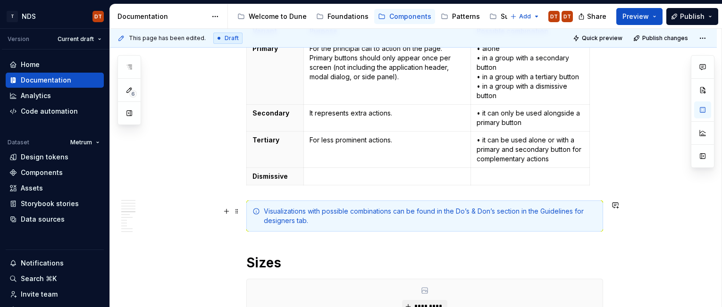
click at [312, 221] on div "Visualizations with possible combinations can be found in the Do’s & Don’s sect…" at bounding box center [430, 216] width 333 height 19
click at [477, 209] on div "Visualizations with possible combinations can be found in the Do’s & Don’s sect…" at bounding box center [430, 216] width 333 height 19
click at [517, 212] on div "Visualizations with possible combinations can be found in the Do’s & Don’s sect…" at bounding box center [430, 216] width 333 height 19
drag, startPoint x: 499, startPoint y: 212, endPoint x: 519, endPoint y: 214, distance: 20.3
click at [526, 212] on div "Visualizations with possible combinations can be found in the Do’s & Don’s sect…" at bounding box center [430, 216] width 333 height 19
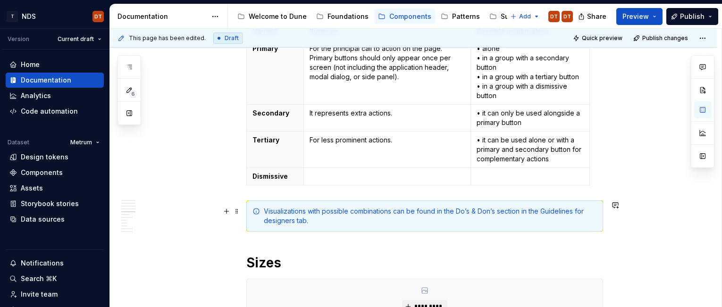
click at [516, 214] on div "Visualizations with possible combinations can be found in the Do’s & Don’s sect…" at bounding box center [430, 216] width 333 height 19
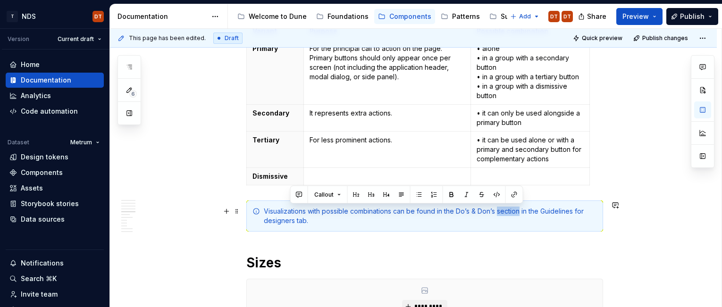
drag, startPoint x: 500, startPoint y: 212, endPoint x: 523, endPoint y: 212, distance: 23.1
click at [523, 212] on div "Visualizations with possible combinations can be found in the Do’s & Don’s sect…" at bounding box center [430, 216] width 333 height 19
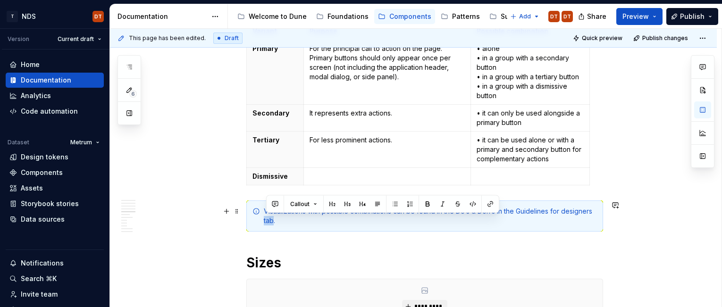
drag, startPoint x: 276, startPoint y: 222, endPoint x: 260, endPoint y: 222, distance: 16.0
click at [260, 222] on div "Visualizations with possible combinations can be found in the Do’s & Don’s in t…" at bounding box center [424, 215] width 357 height 31
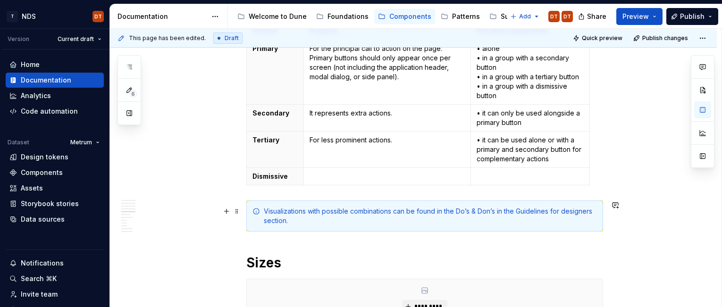
drag, startPoint x: 485, startPoint y: 217, endPoint x: 475, endPoint y: 216, distance: 9.9
click at [485, 217] on div "Visualizations with possible combinations can be found in the Do’s & Don’s in t…" at bounding box center [430, 216] width 333 height 19
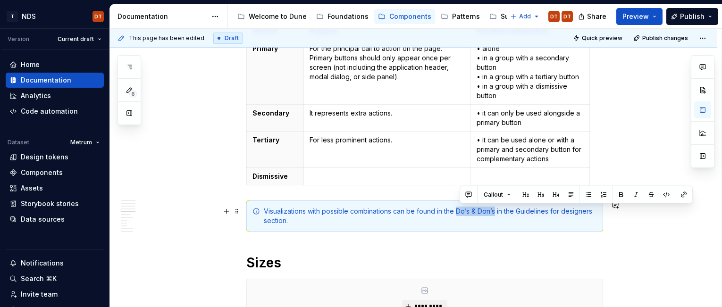
drag, startPoint x: 461, startPoint y: 211, endPoint x: 497, endPoint y: 211, distance: 35.4
click at [498, 211] on div "Visualizations with possible combinations can be found in the Do’s & Don’s in t…" at bounding box center [430, 216] width 333 height 19
click at [683, 194] on button "button" at bounding box center [683, 194] width 13 height 13
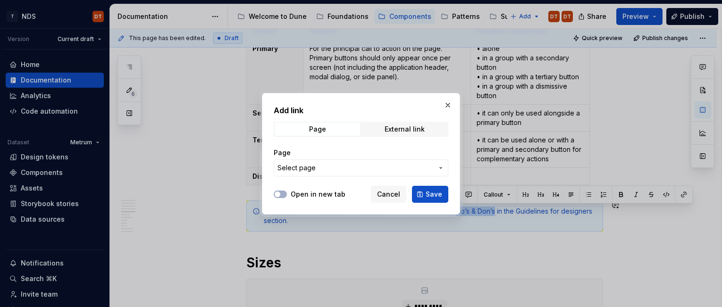
click at [438, 167] on icon "button" at bounding box center [441, 168] width 8 height 8
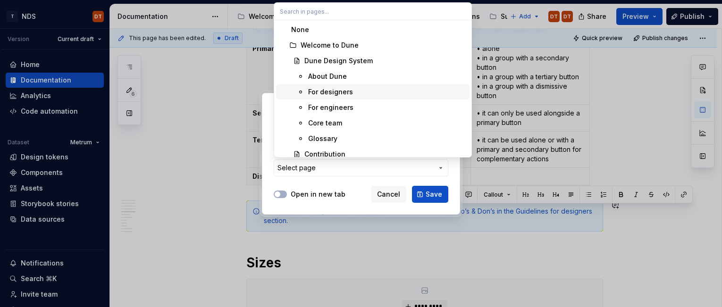
type textarea "*"
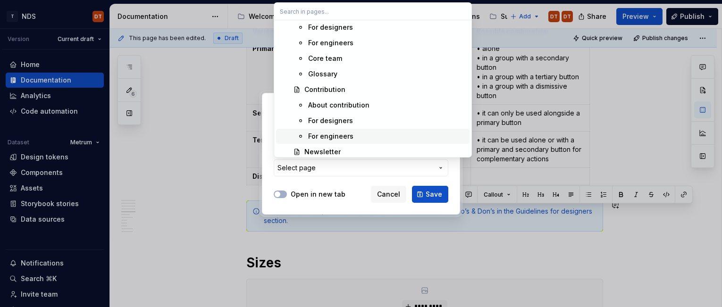
scroll to position [0, 0]
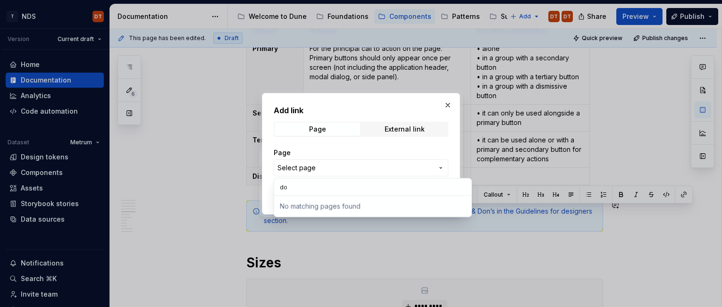
type input "d"
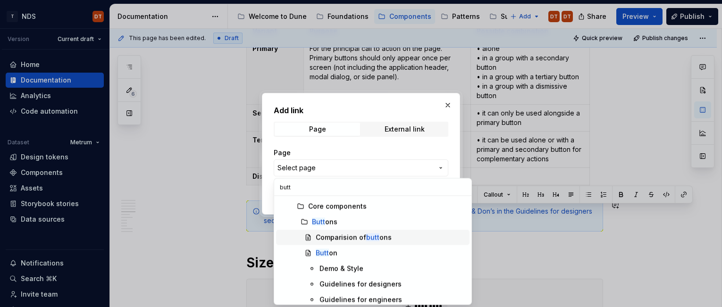
scroll to position [48, 0]
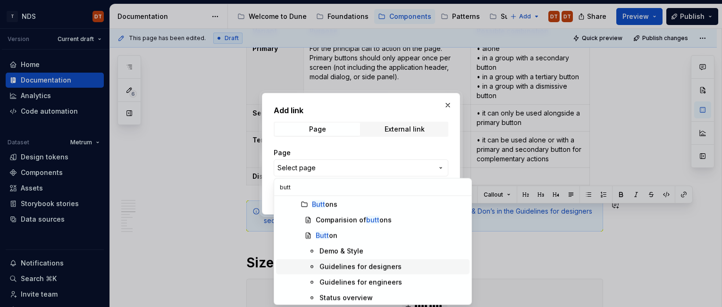
type input "butt"
click at [368, 268] on div "Guidelines for designers" at bounding box center [360, 266] width 82 height 9
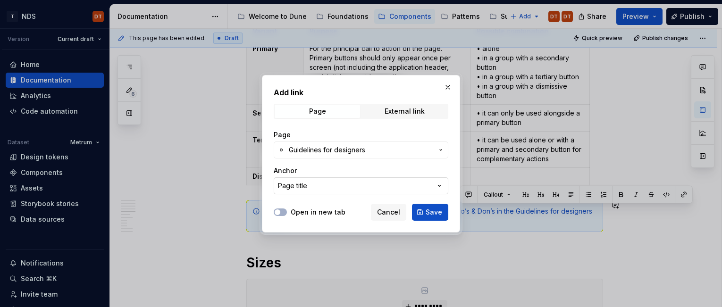
click at [440, 186] on icon "button" at bounding box center [438, 185] width 9 height 9
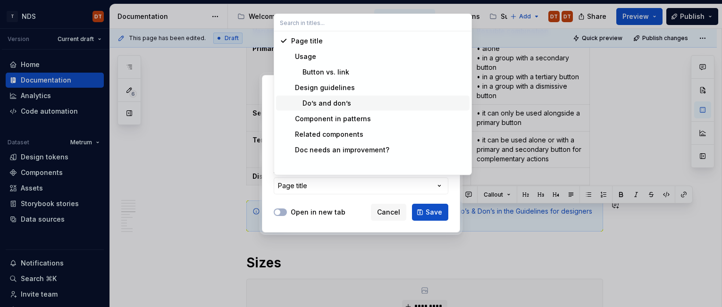
click at [327, 106] on div "Do’s and don’s" at bounding box center [321, 103] width 60 height 9
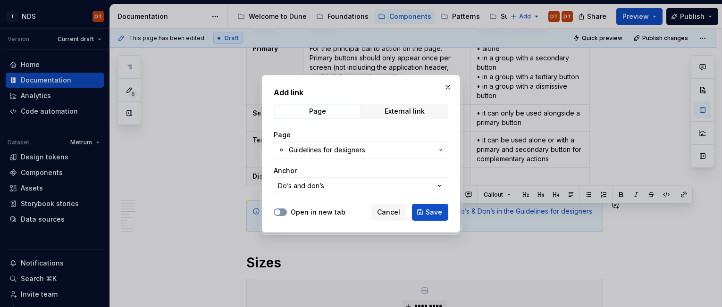
click at [284, 214] on button "Open in new tab" at bounding box center [280, 212] width 13 height 8
click at [417, 216] on button "Save" at bounding box center [430, 212] width 36 height 17
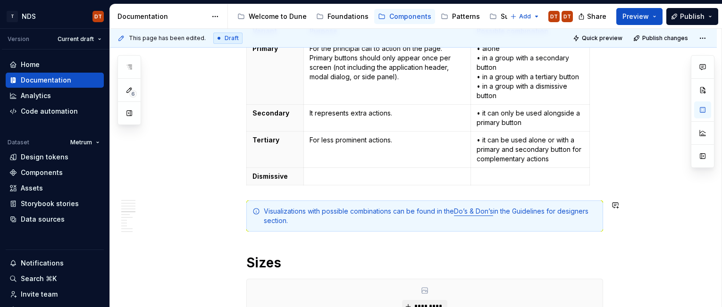
drag, startPoint x: 449, startPoint y: 236, endPoint x: 423, endPoint y: 248, distance: 28.1
click at [449, 236] on div "Dune vs. Metrum In Dune, this component has changed and differs in appearance a…" at bounding box center [424, 183] width 357 height 1577
click at [420, 248] on div "Dune vs. Metrum In Dune, this component has changed and differs in appearance a…" at bounding box center [424, 183] width 357 height 1577
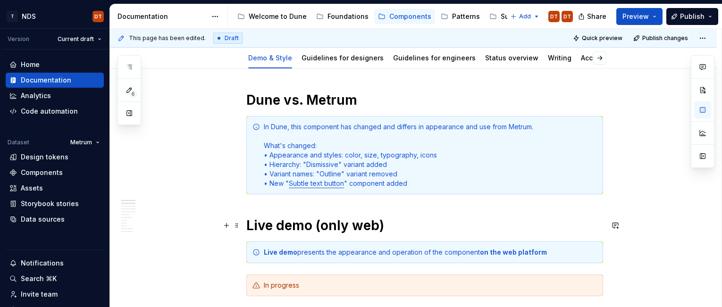
scroll to position [0, 0]
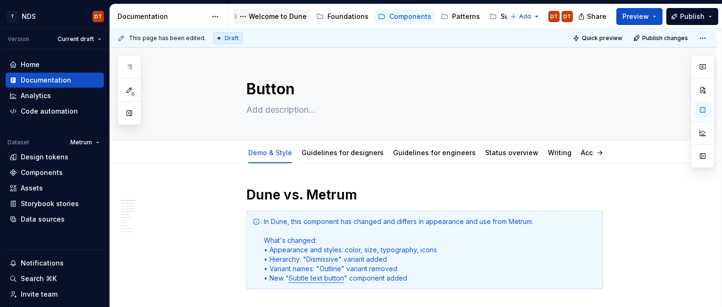
click at [265, 19] on div "Welcome to Dune" at bounding box center [278, 16] width 58 height 9
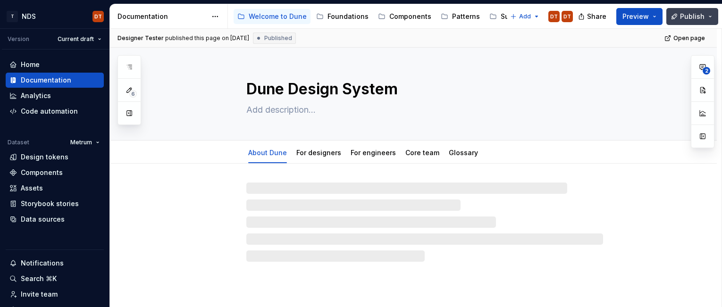
click at [688, 16] on span "Publish" at bounding box center [692, 16] width 25 height 9
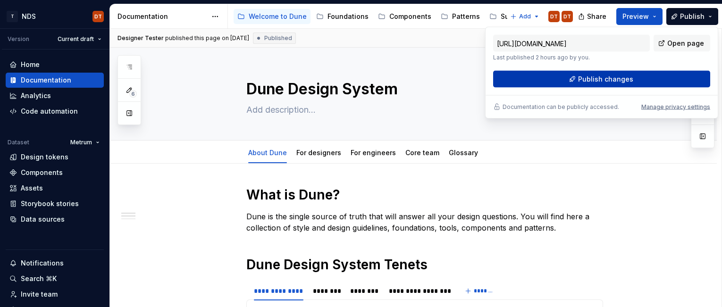
click at [606, 84] on button "Publish changes" at bounding box center [601, 79] width 217 height 17
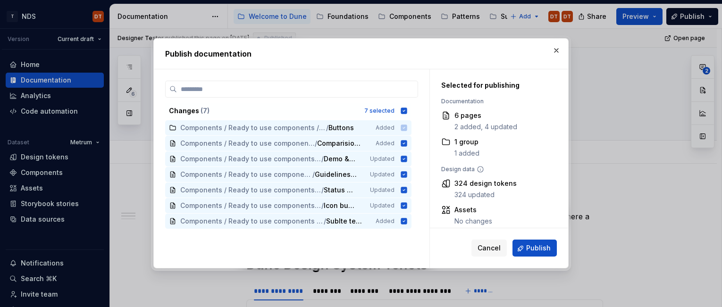
click at [529, 248] on span "Publish" at bounding box center [538, 248] width 25 height 9
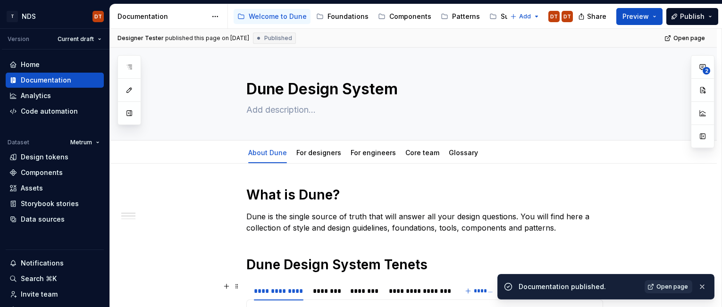
click at [674, 286] on span "Open page" at bounding box center [672, 287] width 32 height 8
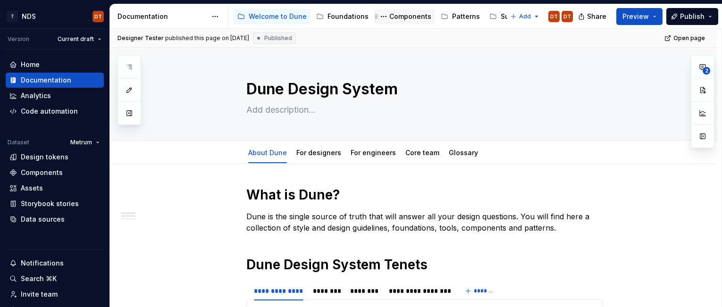
click at [395, 17] on div "Components" at bounding box center [410, 16] width 42 height 9
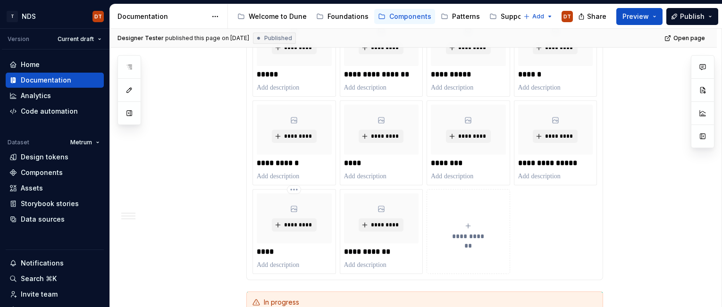
scroll to position [476, 0]
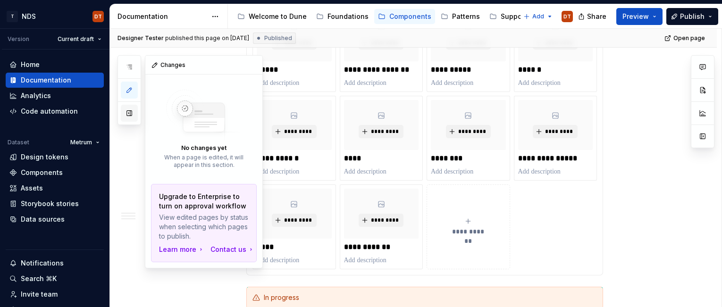
click at [125, 113] on button "button" at bounding box center [129, 113] width 17 height 17
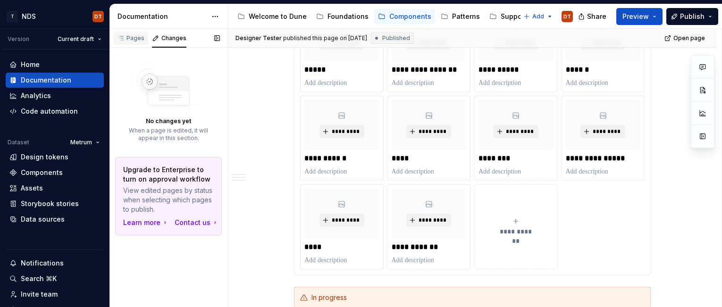
click at [128, 38] on div "Pages" at bounding box center [130, 38] width 27 height 8
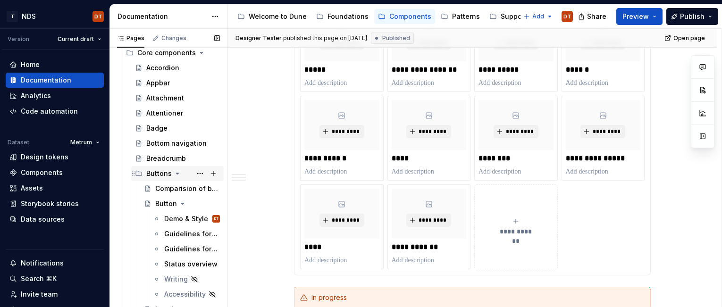
scroll to position [129, 0]
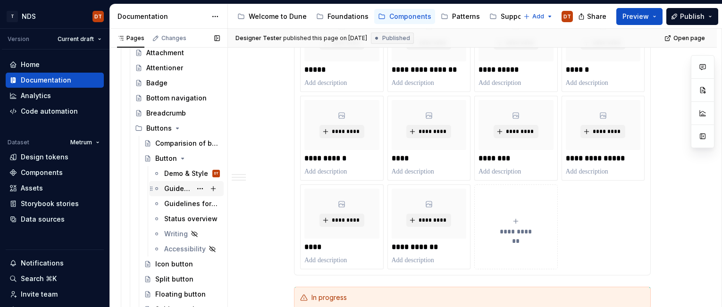
click at [173, 187] on div "Guidelines for designers" at bounding box center [177, 188] width 27 height 9
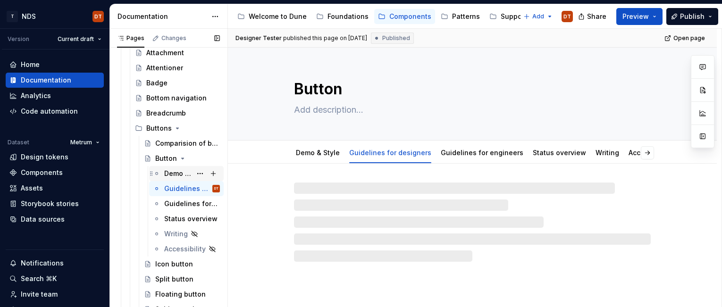
click at [172, 175] on div "Demo & Style" at bounding box center [177, 173] width 27 height 9
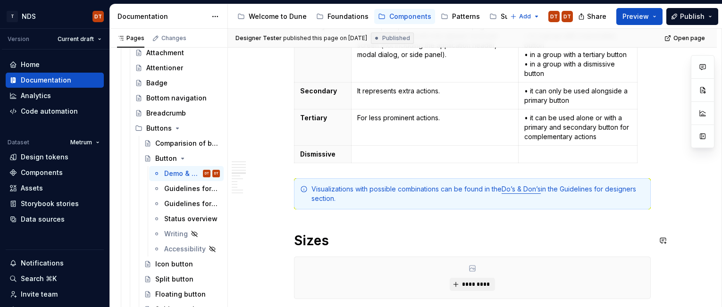
scroll to position [780, 0]
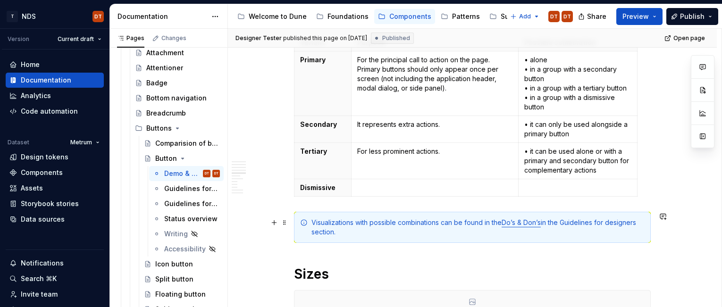
type textarea "*"
drag, startPoint x: 541, startPoint y: 223, endPoint x: 545, endPoint y: 223, distance: 4.7
click at [541, 223] on link "Do’s & Don’s" at bounding box center [520, 222] width 39 height 8
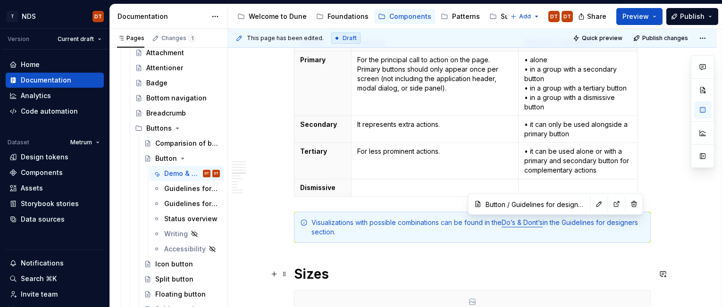
click at [525, 271] on h1 "Sizes" at bounding box center [472, 274] width 357 height 17
click at [407, 261] on div "Dune vs. Metrum In Dune, this component has changed and differs in appearance a…" at bounding box center [472, 194] width 357 height 1577
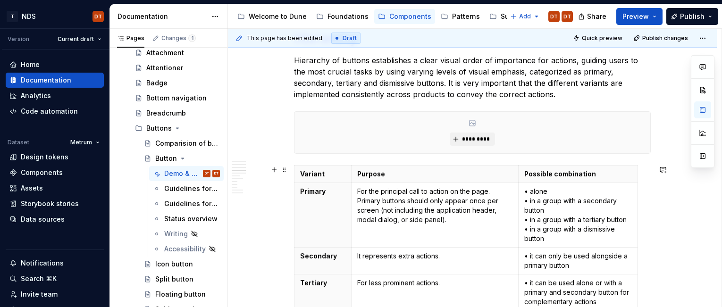
scroll to position [652, 0]
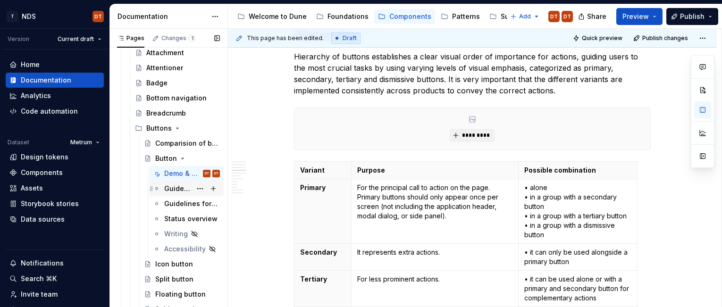
click at [177, 190] on div "Guidelines for designers" at bounding box center [177, 188] width 27 height 9
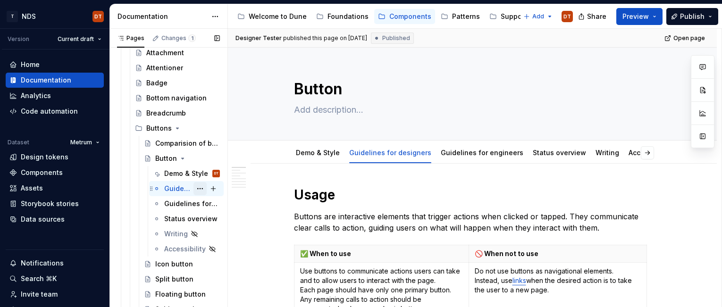
click at [200, 190] on button "Page tree" at bounding box center [199, 188] width 13 height 13
click at [266, 94] on html "T NDS DT Version Current draft Home Documentation Analytics Code automation Dat…" at bounding box center [361, 153] width 722 height 307
click at [307, 155] on link "Demo & Style" at bounding box center [318, 153] width 44 height 8
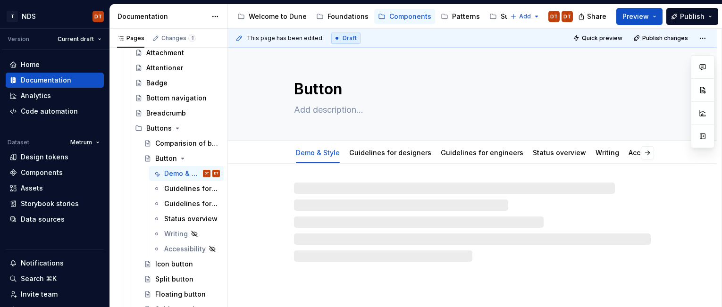
type textarea "*"
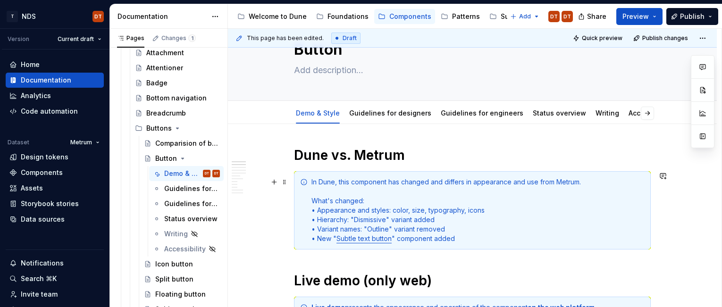
scroll to position [47, 0]
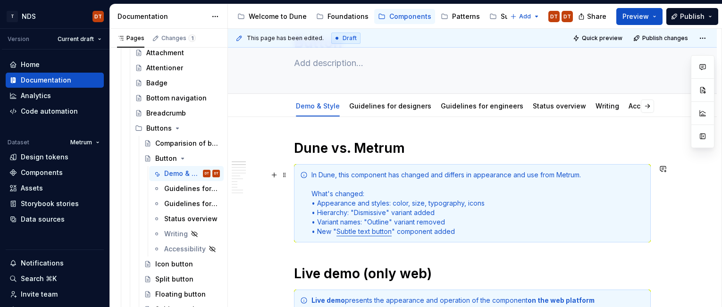
click at [470, 233] on div "In Dune, this component has changed and differs in appearance and use from Metr…" at bounding box center [477, 203] width 333 height 66
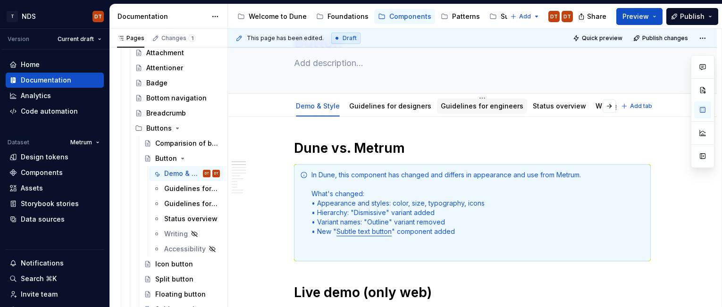
click at [474, 105] on link "Guidelines for engineers" at bounding box center [482, 106] width 83 height 8
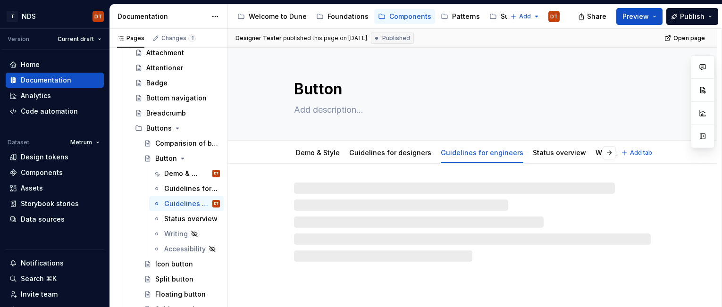
click at [474, 98] on textarea "Button" at bounding box center [470, 89] width 357 height 23
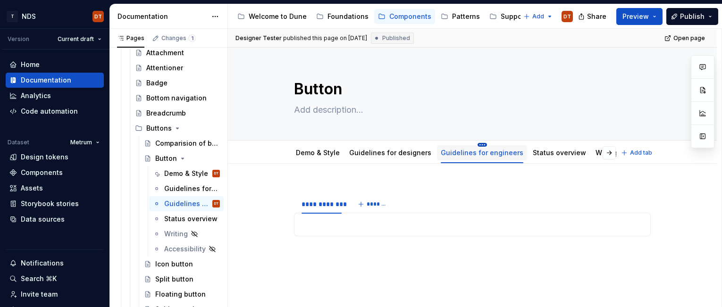
click at [472, 145] on html "T NDS DT Version Current draft Home Documentation Analytics Code automation Dat…" at bounding box center [361, 153] width 722 height 307
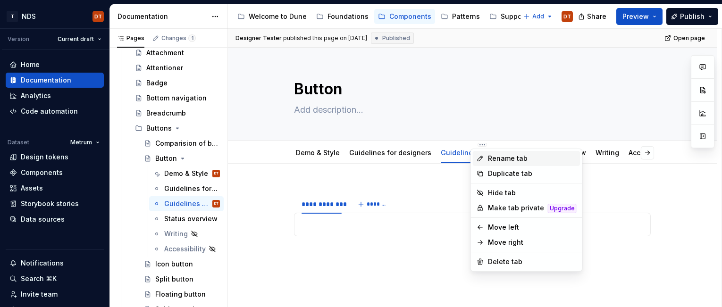
type textarea "*"
click at [499, 161] on div "Rename tab" at bounding box center [532, 158] width 89 height 9
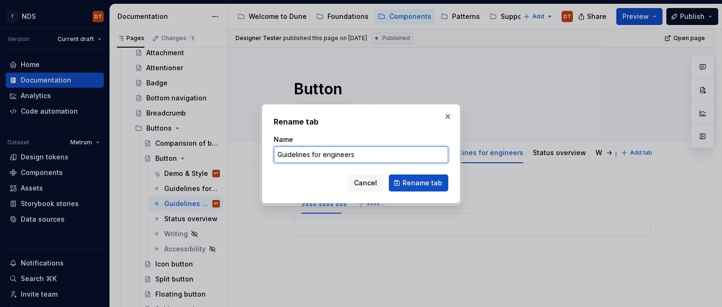
drag, startPoint x: 331, startPoint y: 154, endPoint x: 273, endPoint y: 154, distance: 58.0
click at [273, 154] on div "Rename tab Name Guidelines for engineers Cancel Rename tab" at bounding box center [361, 153] width 198 height 99
type input "Design guidelines"
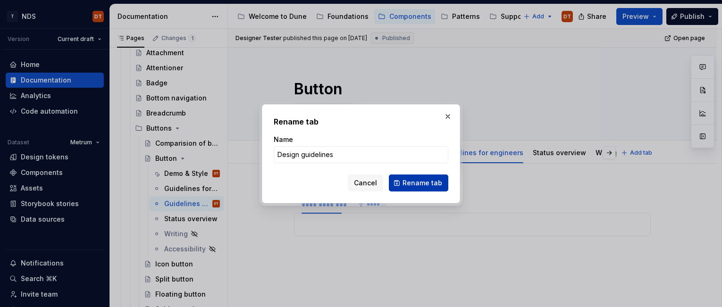
click at [414, 183] on span "Rename tab" at bounding box center [422, 182] width 40 height 9
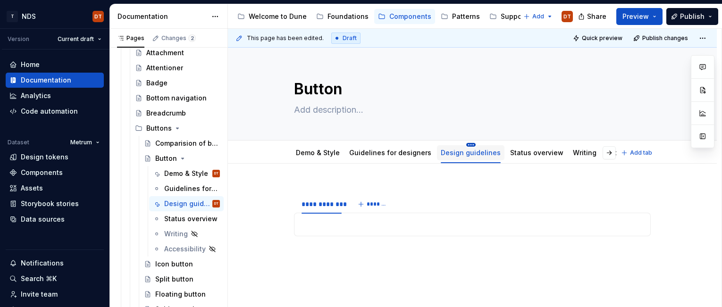
click at [464, 144] on html "T NDS DT Version Current draft Home Documentation Analytics Code automation Dat…" at bounding box center [361, 153] width 722 height 307
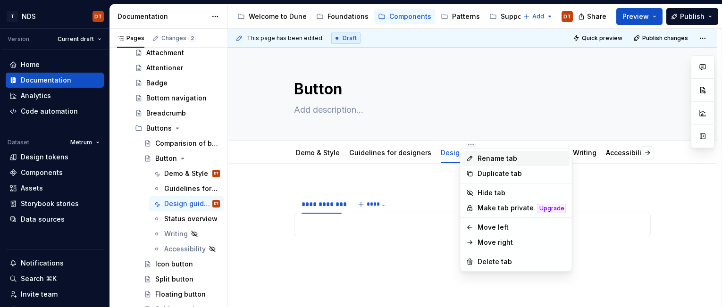
type textarea "*"
click at [487, 158] on div "Rename tab" at bounding box center [521, 158] width 89 height 9
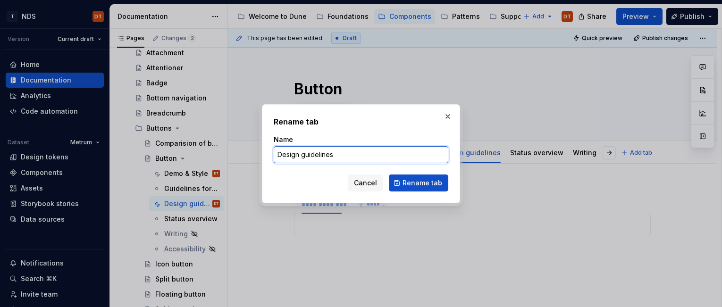
drag, startPoint x: 299, startPoint y: 153, endPoint x: 269, endPoint y: 153, distance: 30.2
click at [268, 153] on div "Rename tab Name Design guidelines Cancel Rename tab" at bounding box center [361, 153] width 198 height 99
type input "Implementation guidelines"
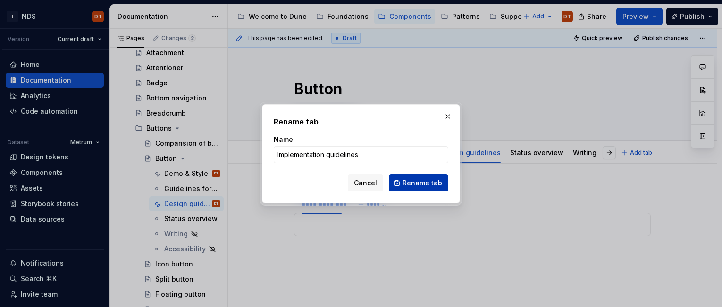
click at [433, 180] on span "Rename tab" at bounding box center [422, 182] width 40 height 9
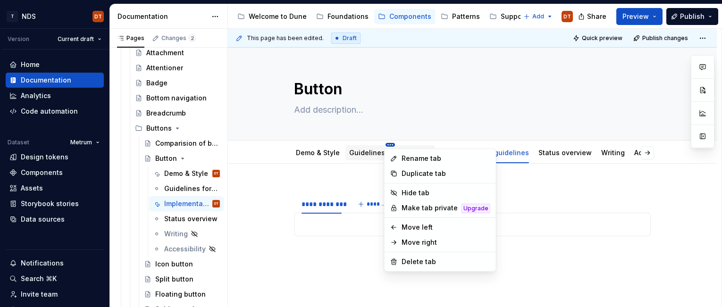
click at [390, 146] on html "T NDS DT Version Current draft Home Documentation Analytics Code automation Dat…" at bounding box center [361, 153] width 722 height 307
type textarea "*"
click at [415, 159] on div "Rename tab" at bounding box center [445, 158] width 89 height 9
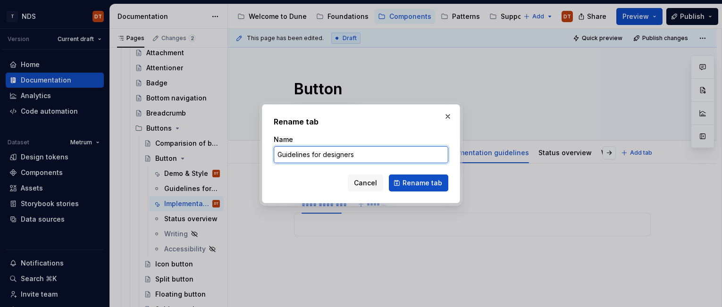
drag, startPoint x: 363, startPoint y: 154, endPoint x: 269, endPoint y: 150, distance: 93.9
click at [269, 150] on div "Rename tab Name Guidelines for designers Cancel Rename tab" at bounding box center [361, 153] width 198 height 99
type input "Design guidelines"
drag, startPoint x: 425, startPoint y: 183, endPoint x: 439, endPoint y: 182, distance: 13.7
click at [425, 182] on span "Rename tab" at bounding box center [422, 182] width 40 height 9
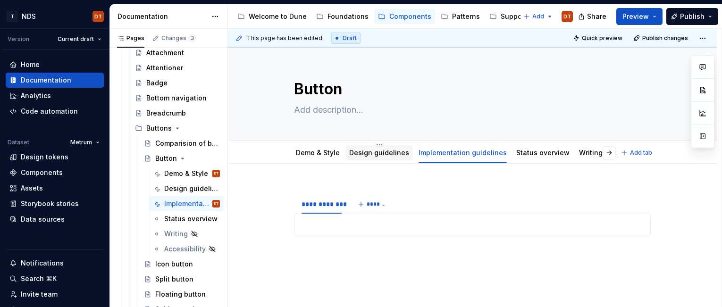
click at [373, 153] on link "Design guidelines" at bounding box center [379, 153] width 60 height 8
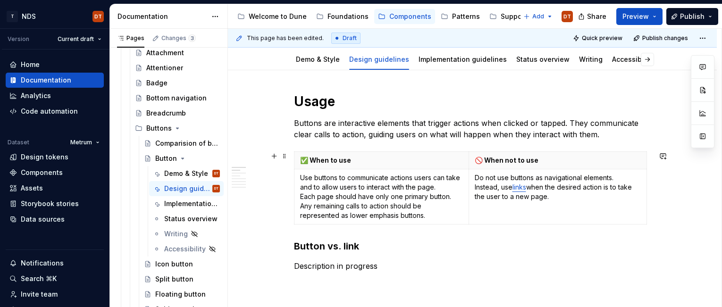
scroll to position [91, 0]
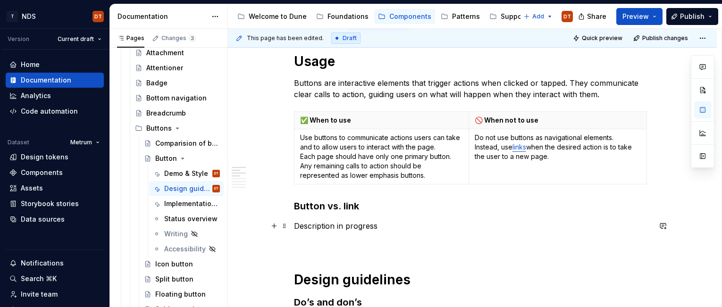
scroll to position [134, 0]
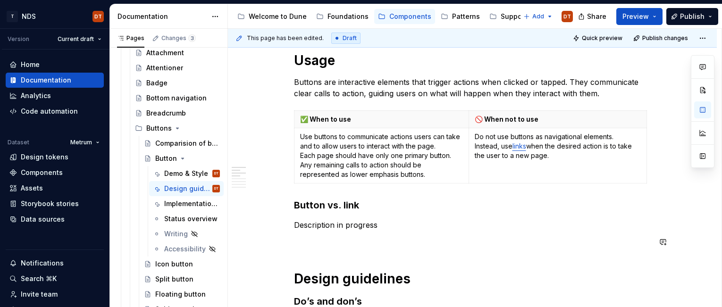
drag, startPoint x: 312, startPoint y: 250, endPoint x: 334, endPoint y: 248, distance: 22.3
click at [332, 246] on p at bounding box center [472, 241] width 357 height 11
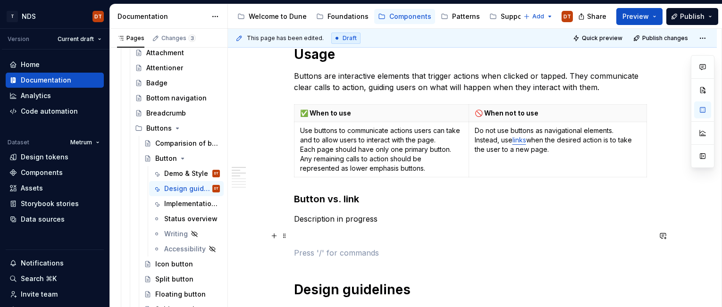
scroll to position [139, 0]
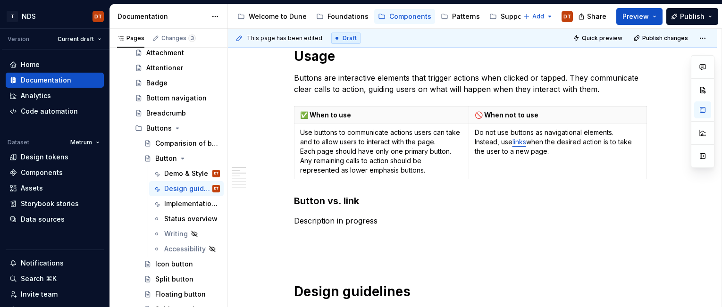
type textarea "*"
click at [301, 253] on p at bounding box center [472, 254] width 357 height 11
paste div
drag, startPoint x: 416, startPoint y: 257, endPoint x: 445, endPoint y: 251, distance: 29.0
click at [418, 257] on p "Other names for this component:" at bounding box center [472, 254] width 357 height 11
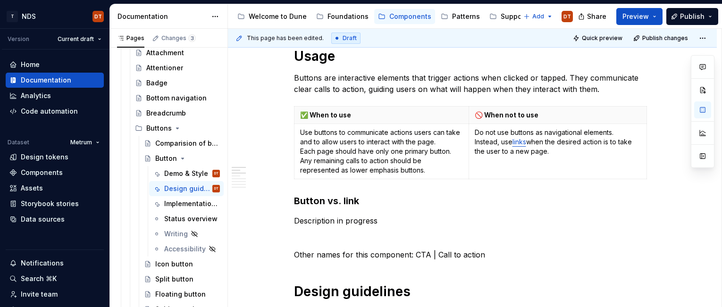
type textarea "*"
